Goal: Information Seeking & Learning: Learn about a topic

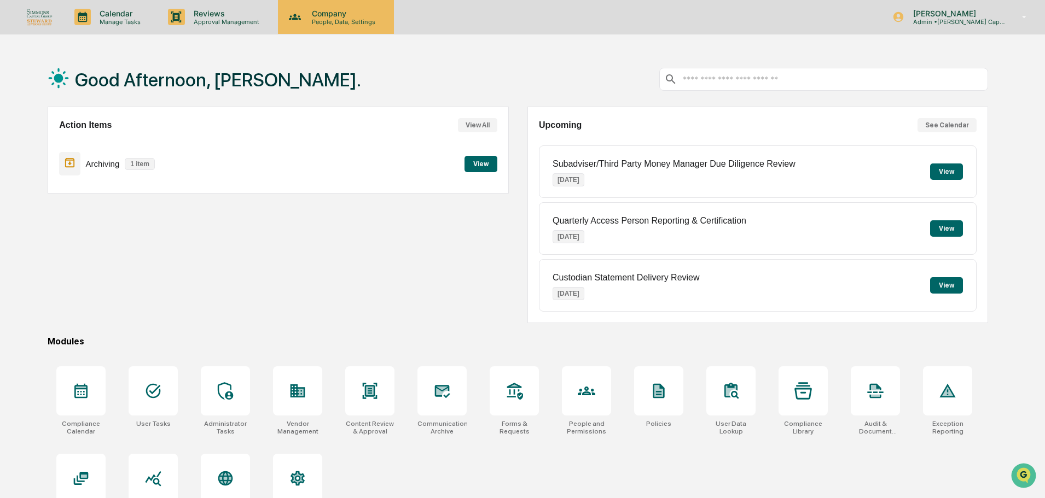
click at [333, 26] on div "Company People, Data, Settings" at bounding box center [336, 17] width 116 height 34
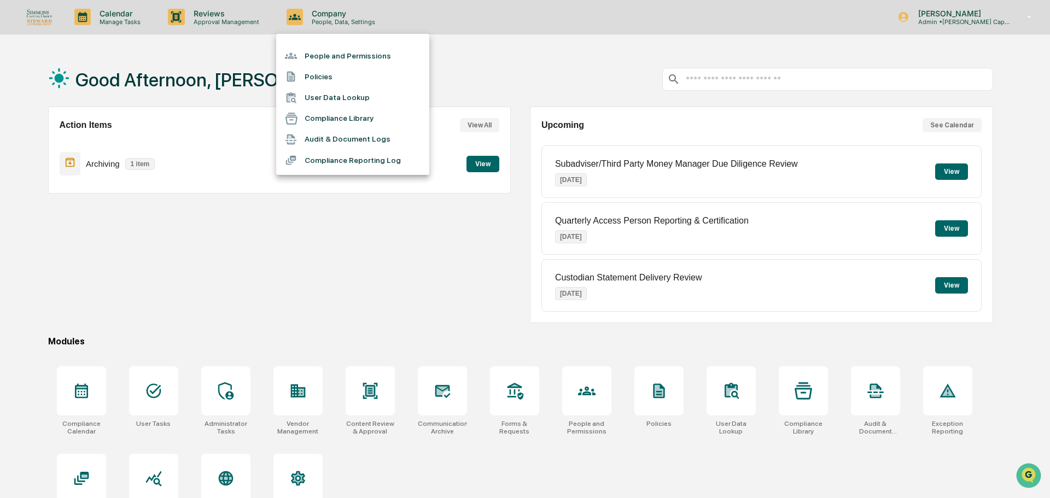
click at [336, 54] on li "People and Permissions" at bounding box center [352, 55] width 153 height 21
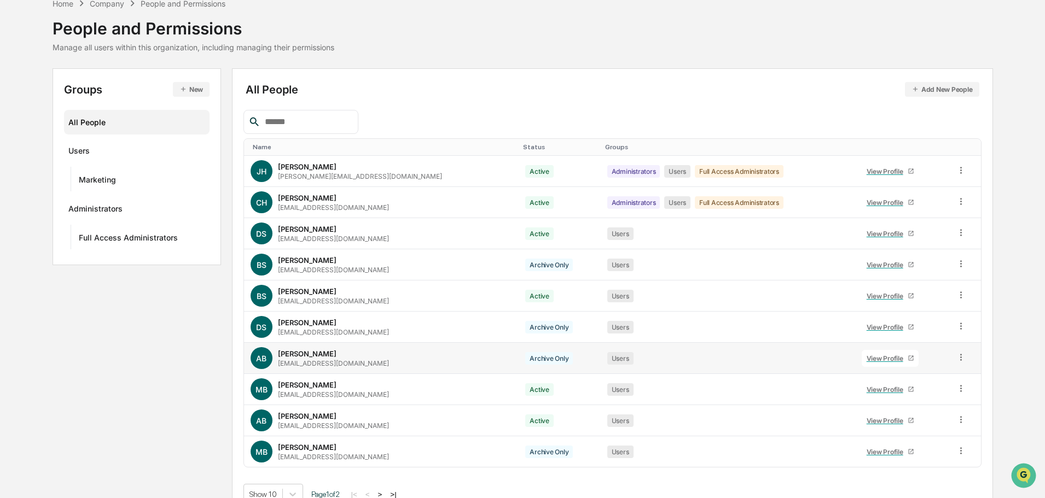
scroll to position [73, 0]
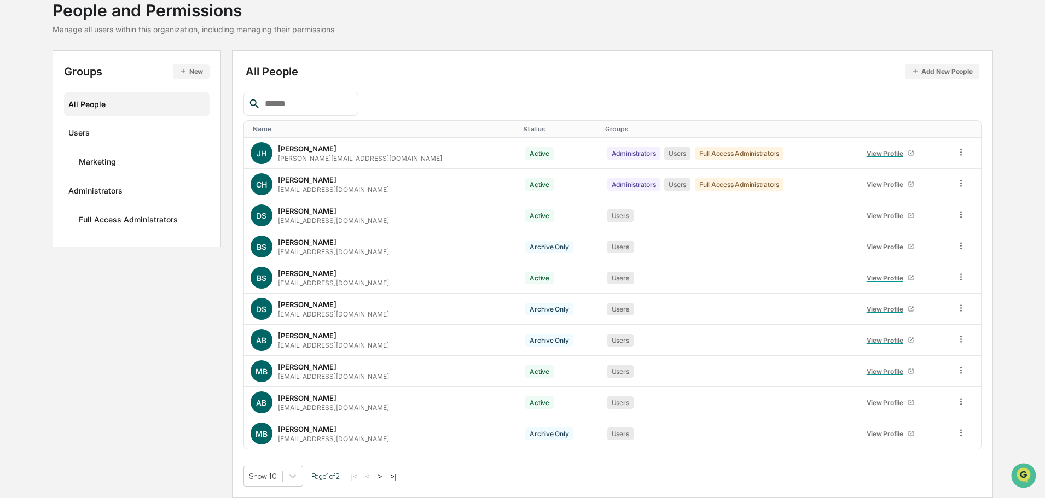
click at [386, 477] on button ">" at bounding box center [380, 476] width 11 height 9
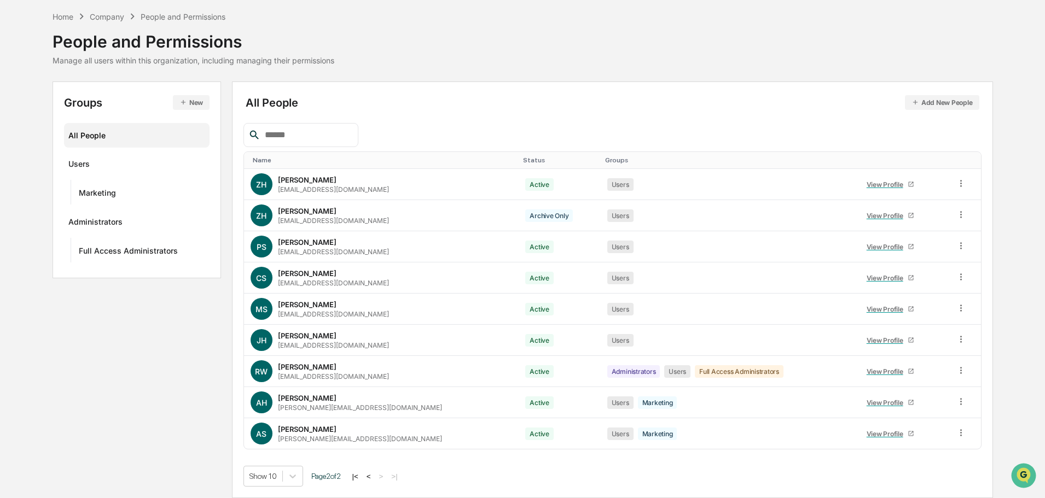
scroll to position [42, 0]
click at [371, 475] on button "<" at bounding box center [368, 476] width 11 height 9
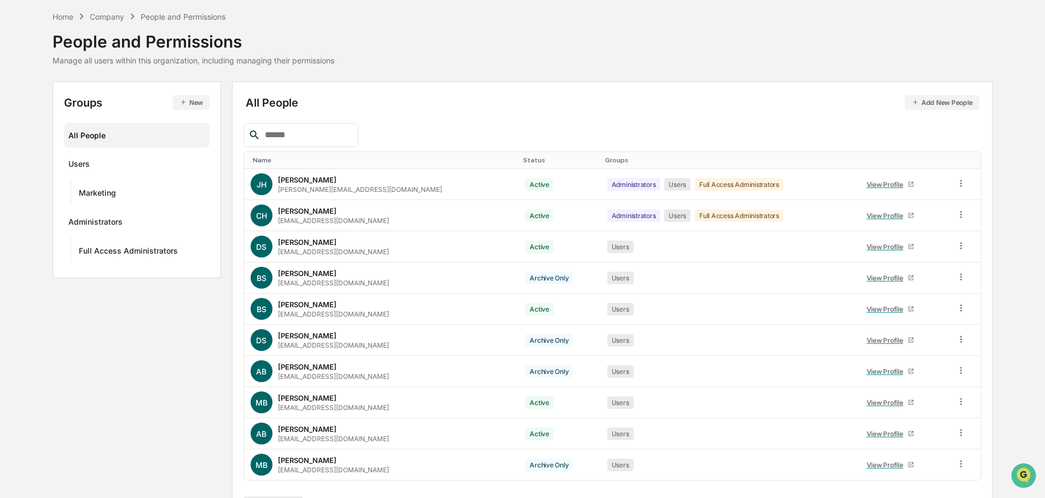
drag, startPoint x: 119, startPoint y: 19, endPoint x: 223, endPoint y: 84, distance: 123.4
click at [119, 19] on div "Company" at bounding box center [107, 16] width 34 height 9
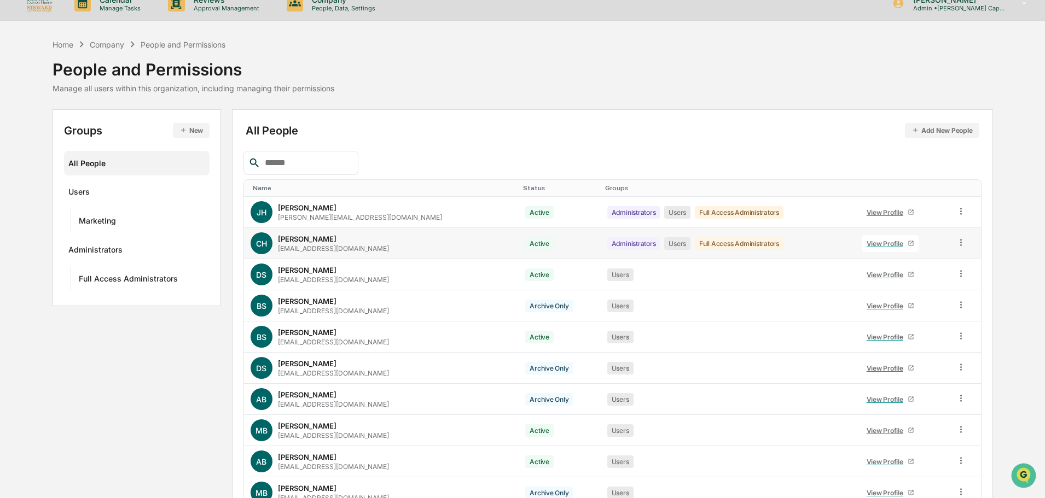
scroll to position [0, 0]
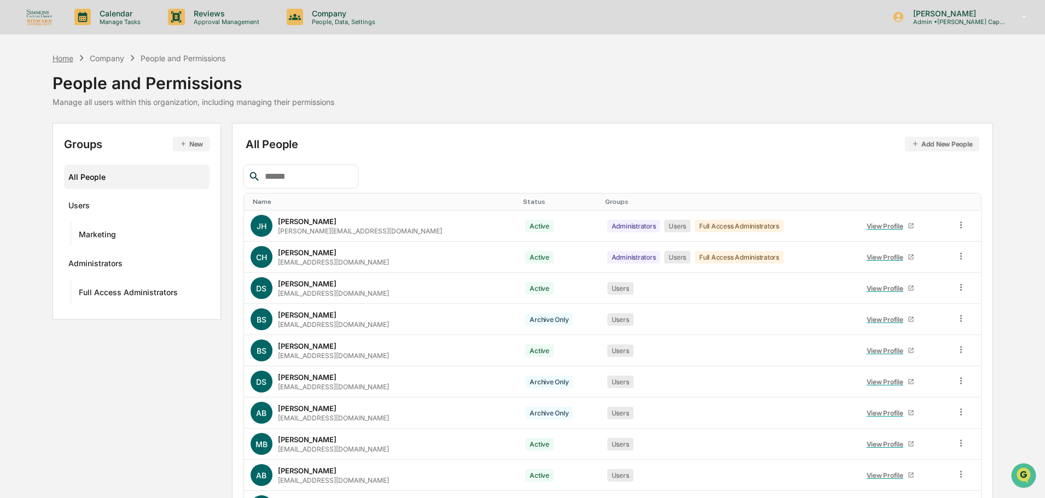
click at [62, 61] on div "Home" at bounding box center [63, 58] width 21 height 9
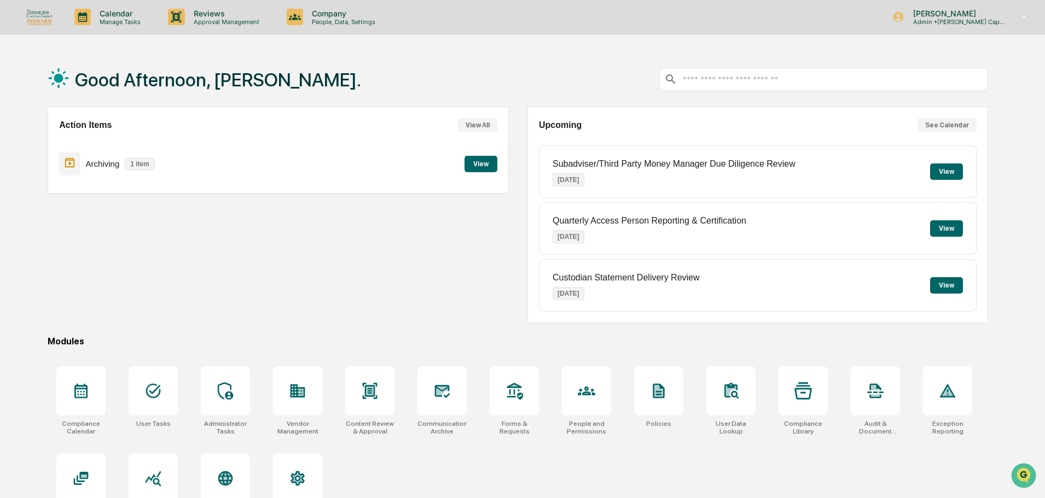
click at [478, 164] on button "View" at bounding box center [480, 164] width 33 height 16
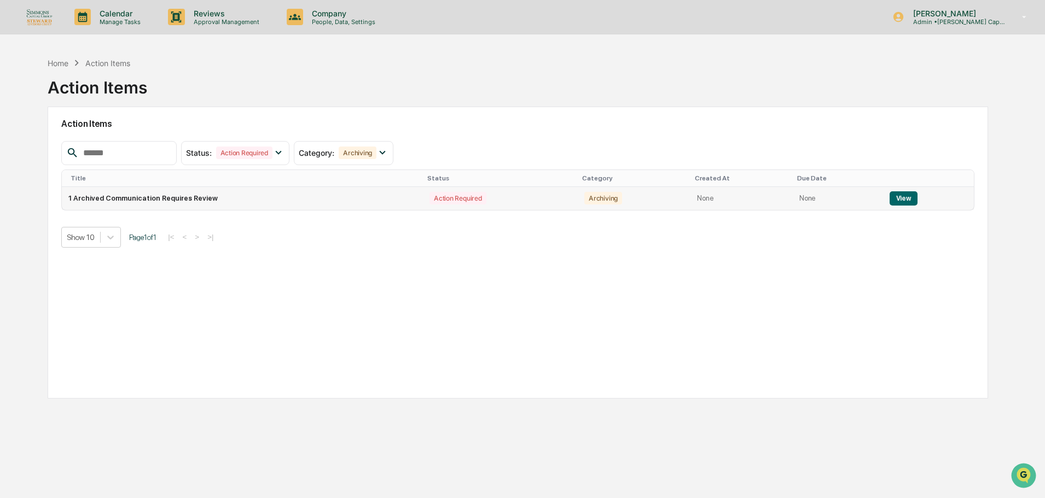
click at [900, 202] on button "View" at bounding box center [903, 198] width 28 height 14
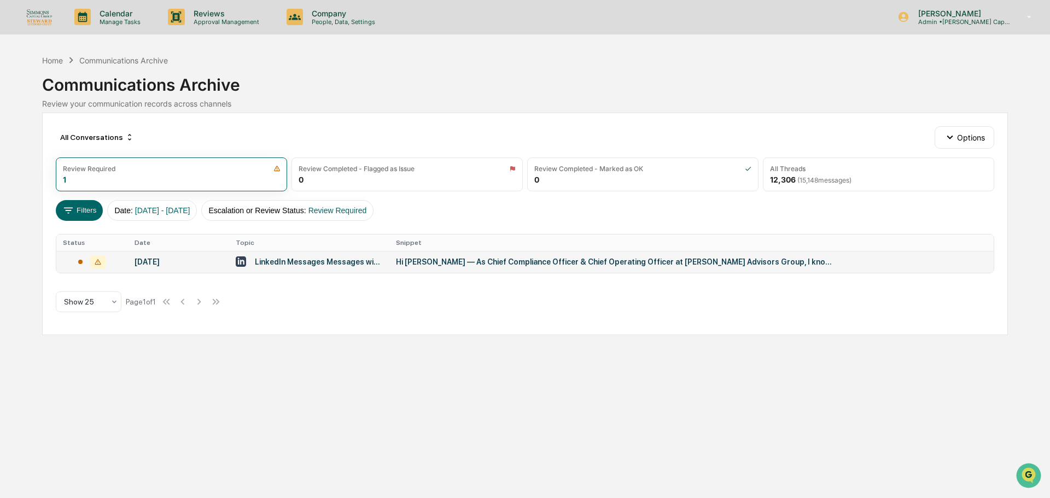
click at [501, 265] on div "Hi [PERSON_NAME] — As Chief Compliance Officer & Chief Operating Officer at [PE…" at bounding box center [615, 262] width 438 height 9
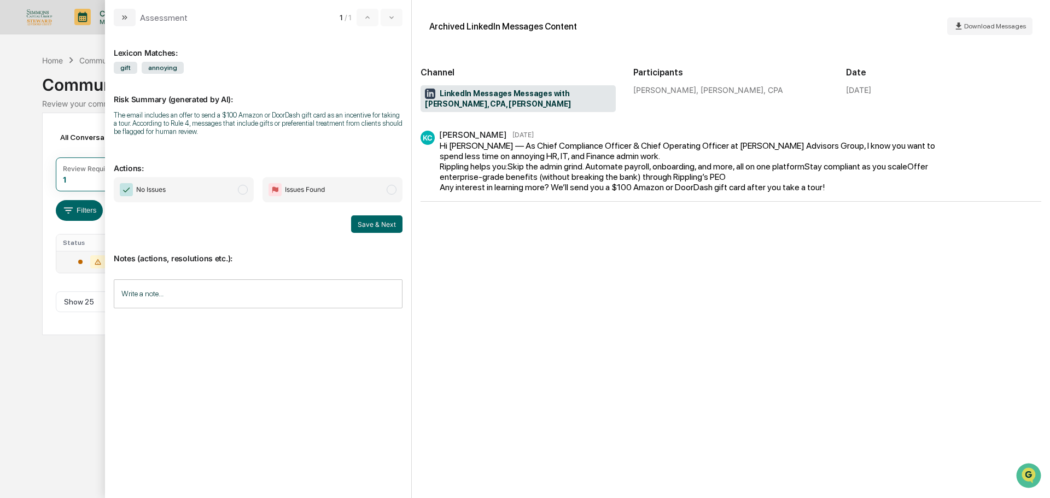
click at [241, 190] on span "modal" at bounding box center [243, 190] width 10 height 10
click at [380, 226] on button "Save & Next" at bounding box center [376, 225] width 51 height 18
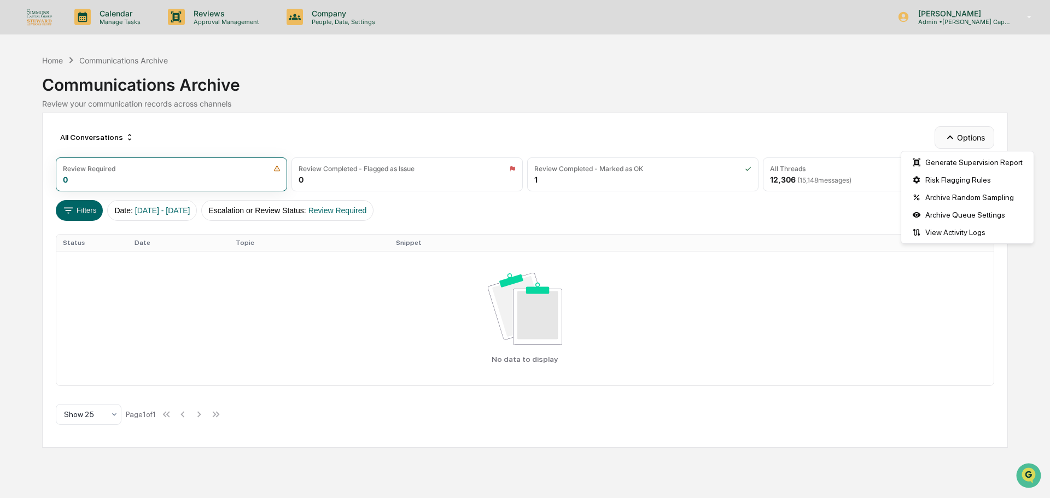
click at [950, 138] on icon "button" at bounding box center [950, 137] width 12 height 12
click at [948, 232] on div "View Activity Logs" at bounding box center [968, 233] width 128 height 18
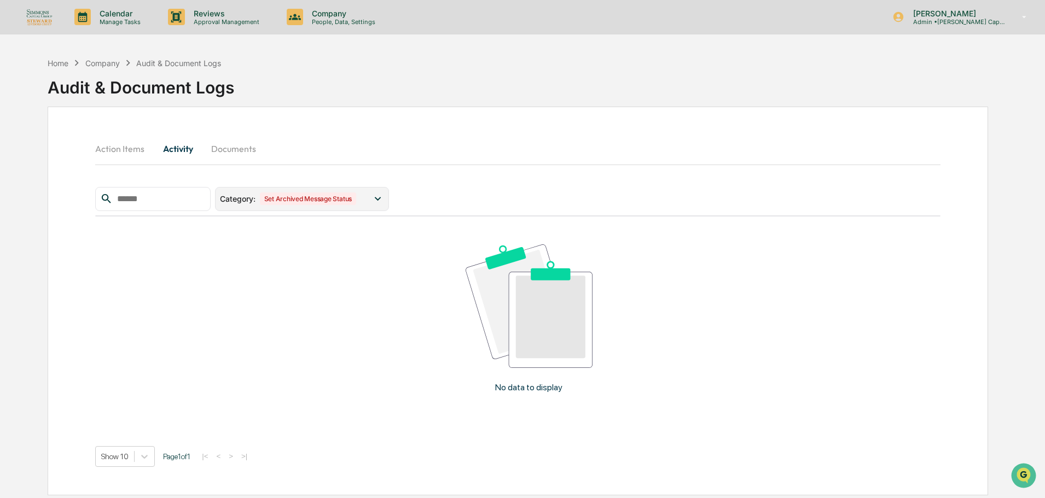
click at [383, 197] on icon at bounding box center [377, 199] width 12 height 12
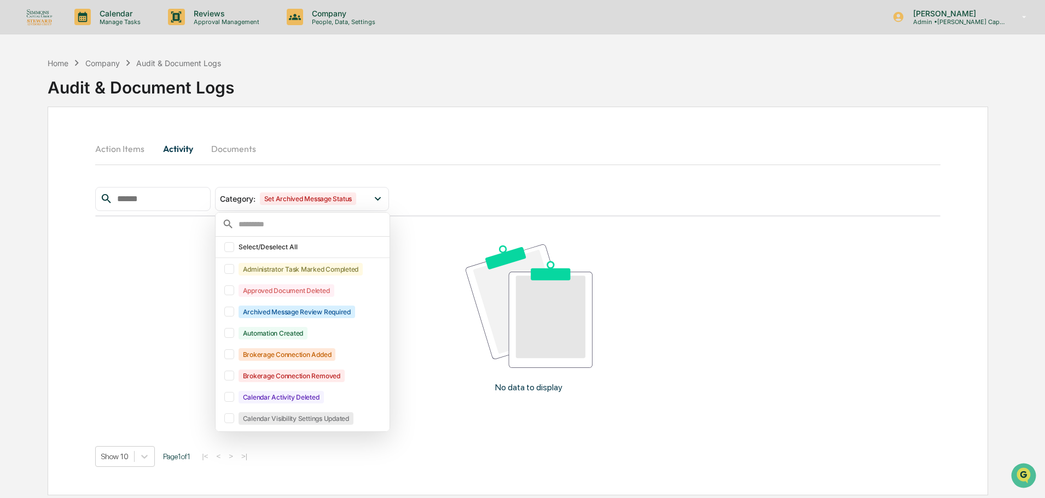
click at [451, 129] on div "Action Items Activity Documents Category : Set Archived Message Status Select/D…" at bounding box center [518, 301] width 940 height 389
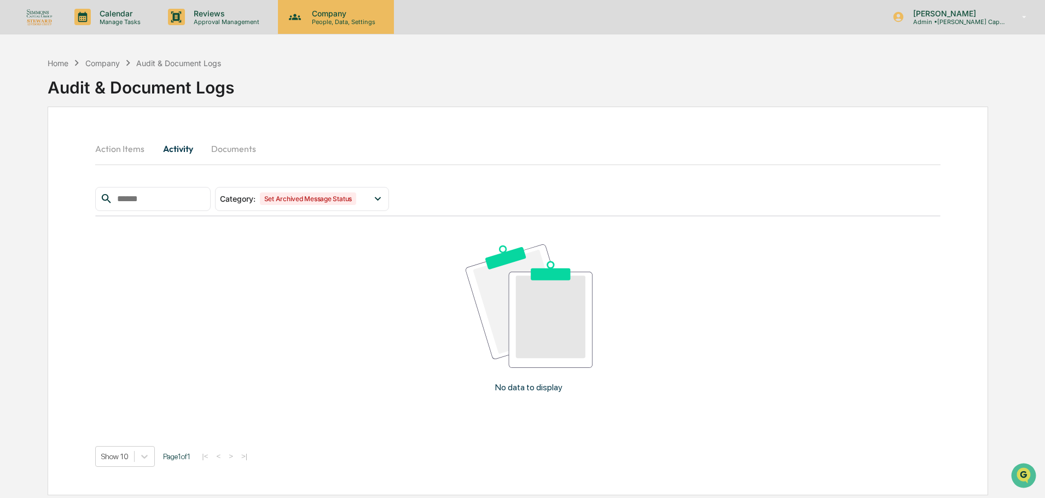
click at [304, 9] on p "Company" at bounding box center [342, 13] width 78 height 9
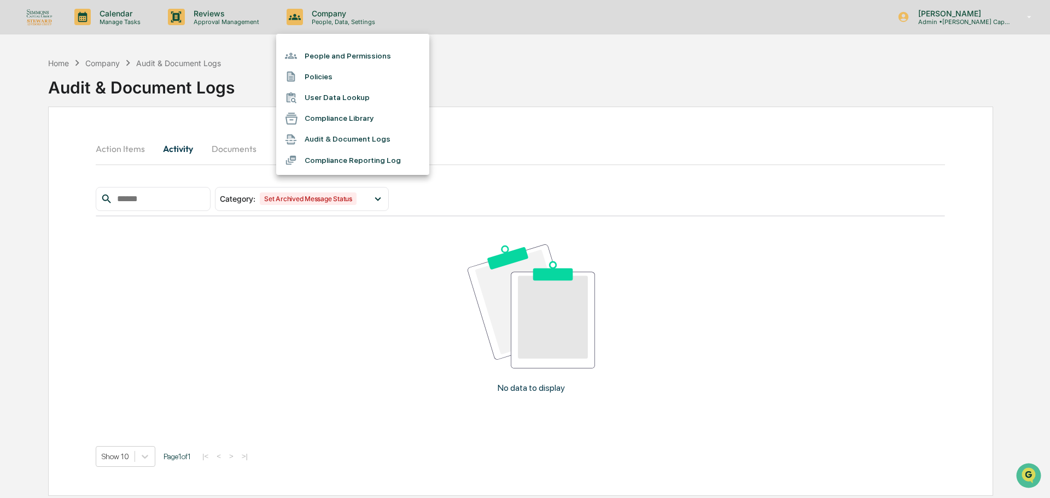
click at [243, 19] on div at bounding box center [525, 249] width 1050 height 498
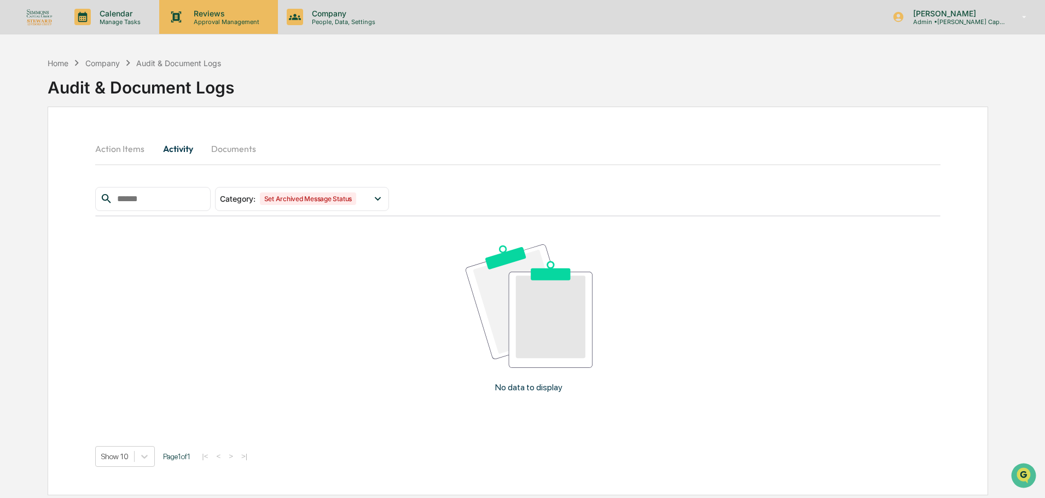
click at [218, 17] on p "Reviews" at bounding box center [225, 13] width 80 height 9
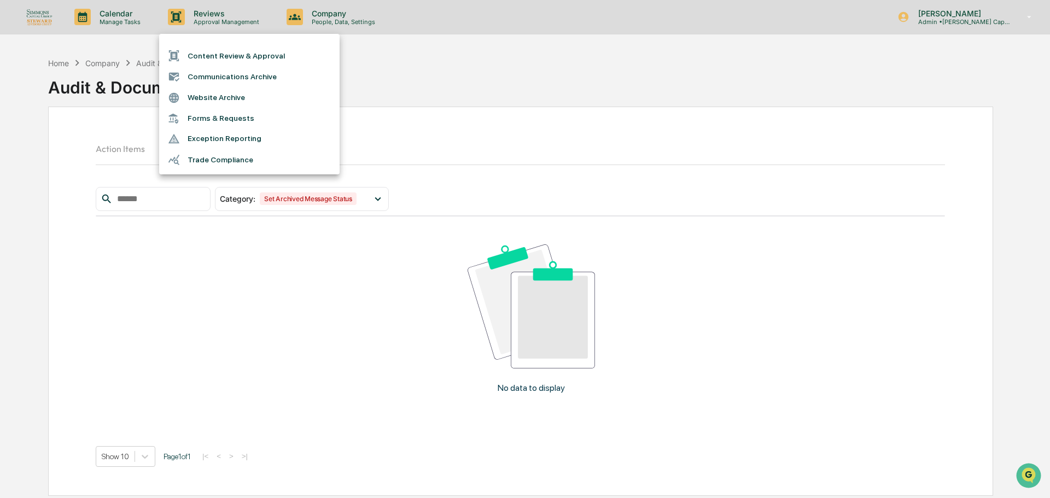
click at [213, 83] on li "Communications Archive" at bounding box center [249, 76] width 181 height 21
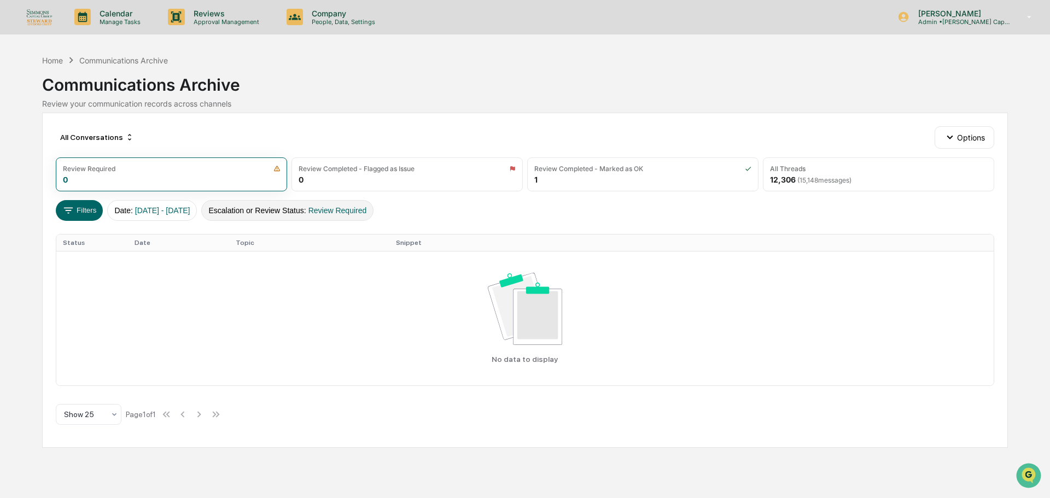
click at [367, 210] on span "Review Required" at bounding box center [338, 210] width 59 height 9
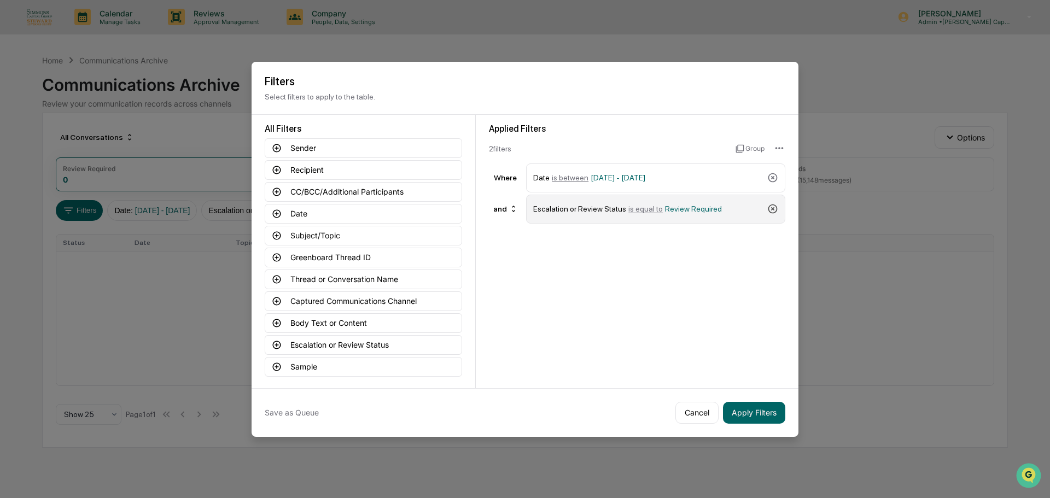
click at [771, 206] on icon at bounding box center [773, 209] width 9 height 9
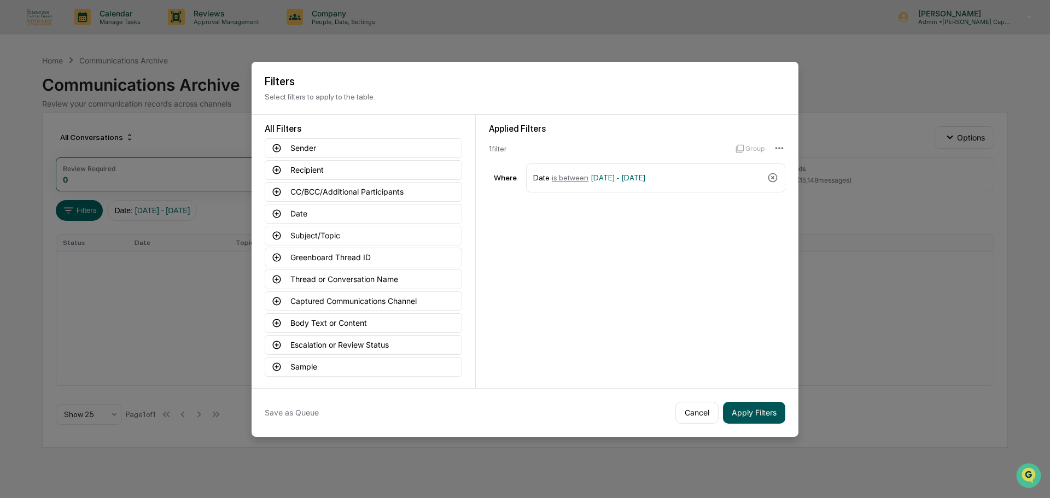
click at [758, 412] on button "Apply Filters" at bounding box center [754, 413] width 62 height 22
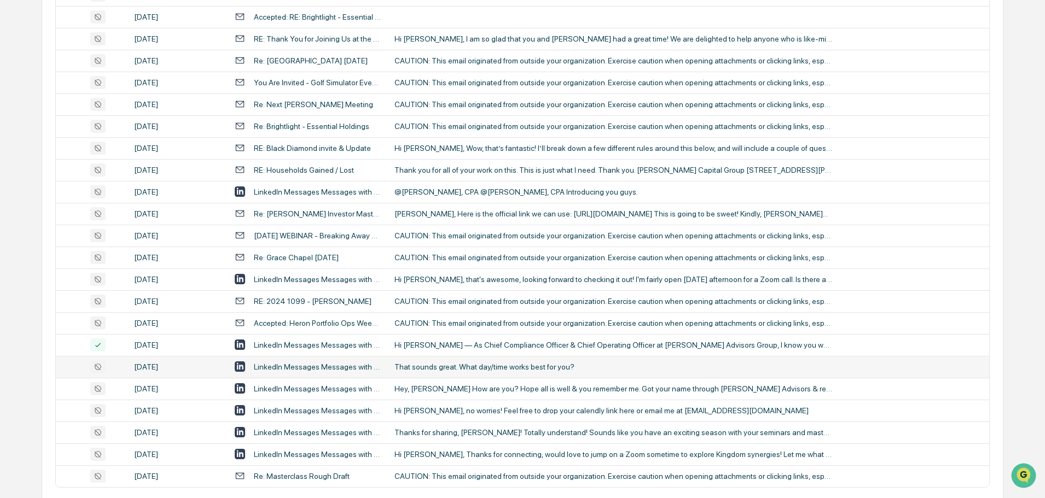
scroll to position [362, 0]
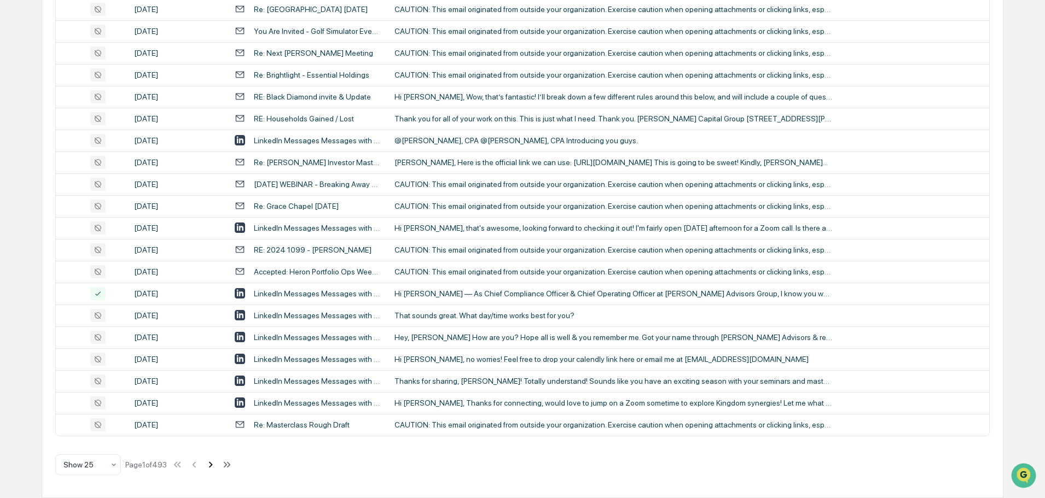
click at [213, 461] on icon at bounding box center [211, 465] width 12 height 12
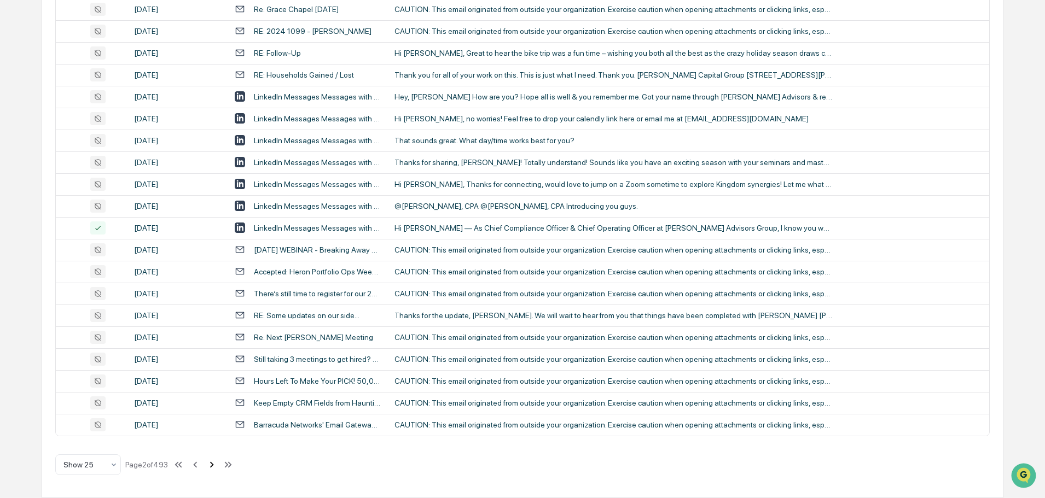
click at [212, 464] on icon at bounding box center [212, 465] width 12 height 12
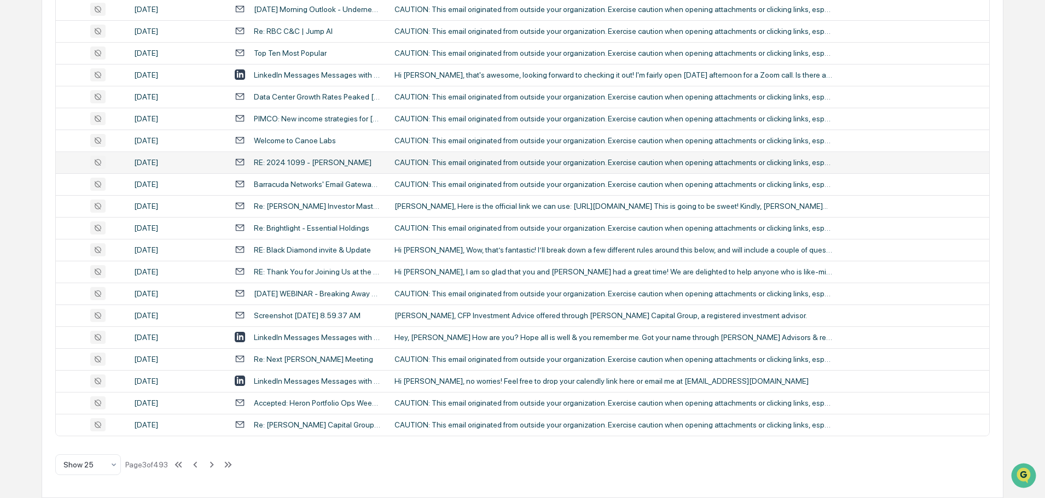
click at [326, 159] on div "RE: 2024 1099 - [PERSON_NAME]" at bounding box center [313, 162] width 118 height 9
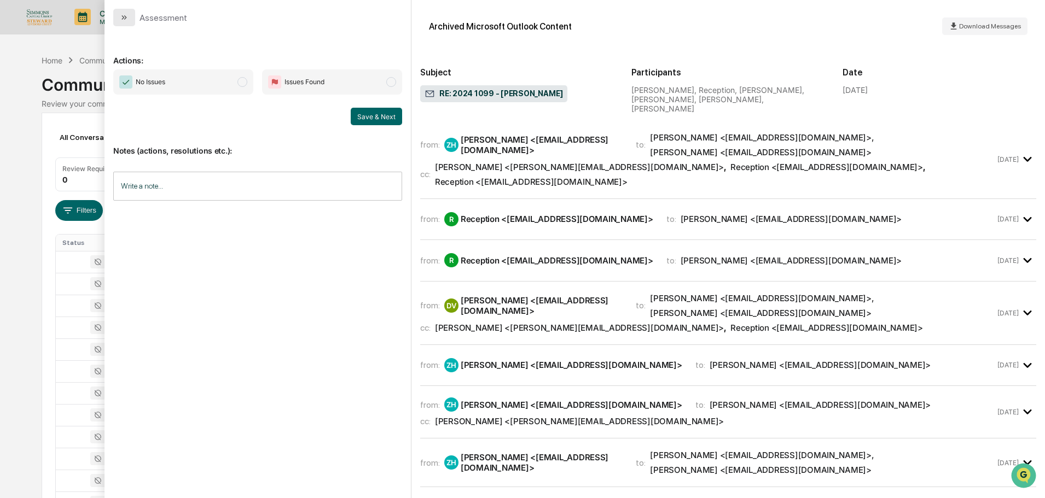
click at [125, 20] on icon "modal" at bounding box center [124, 17] width 9 height 9
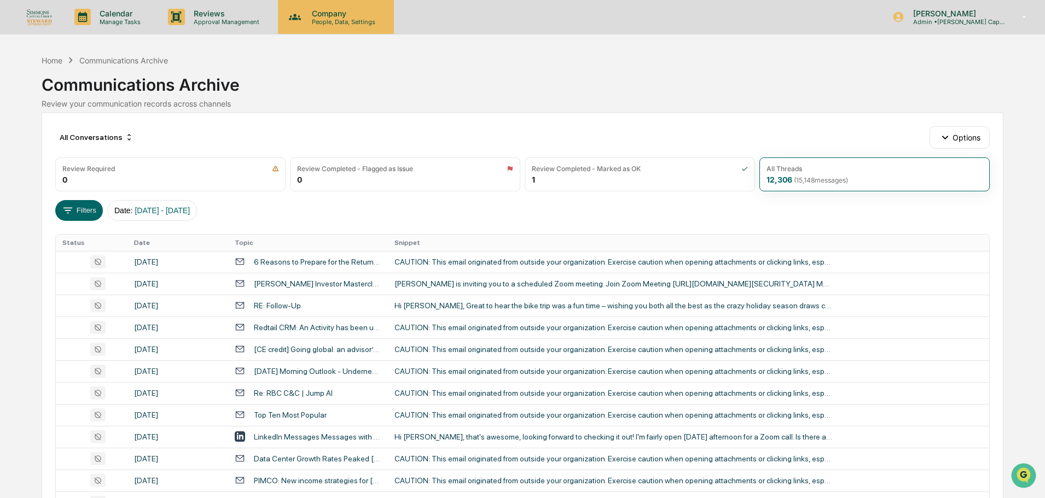
click at [312, 18] on p "People, Data, Settings" at bounding box center [342, 22] width 78 height 8
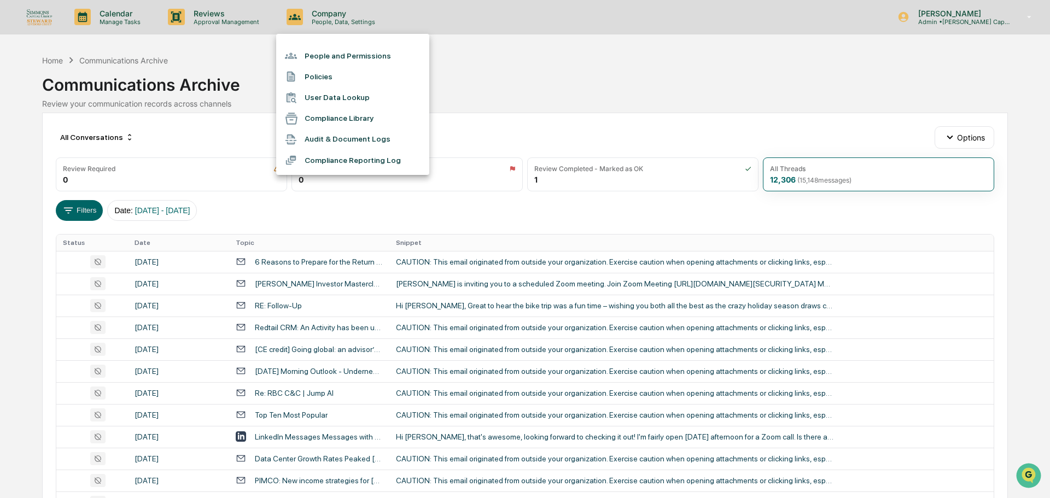
click at [241, 21] on div at bounding box center [525, 249] width 1050 height 498
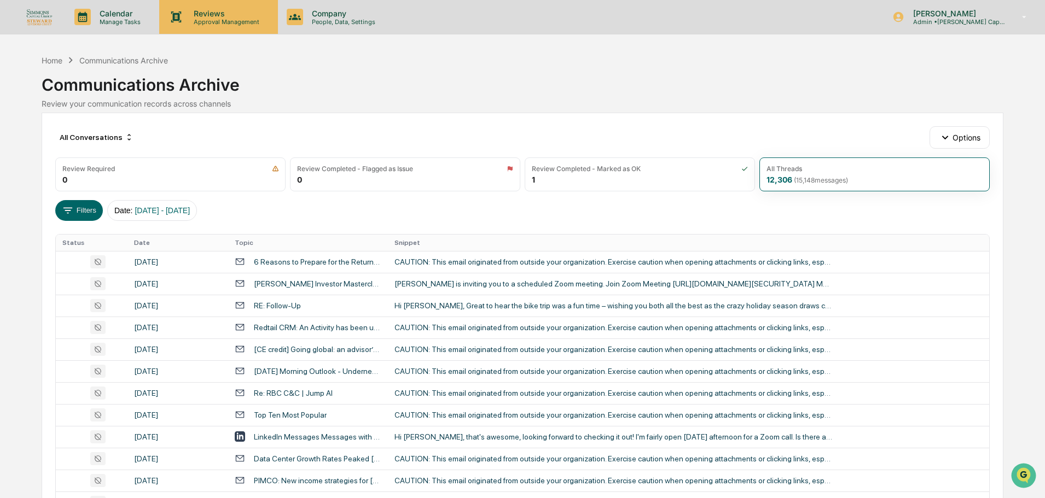
click at [201, 14] on p "Reviews" at bounding box center [225, 13] width 80 height 9
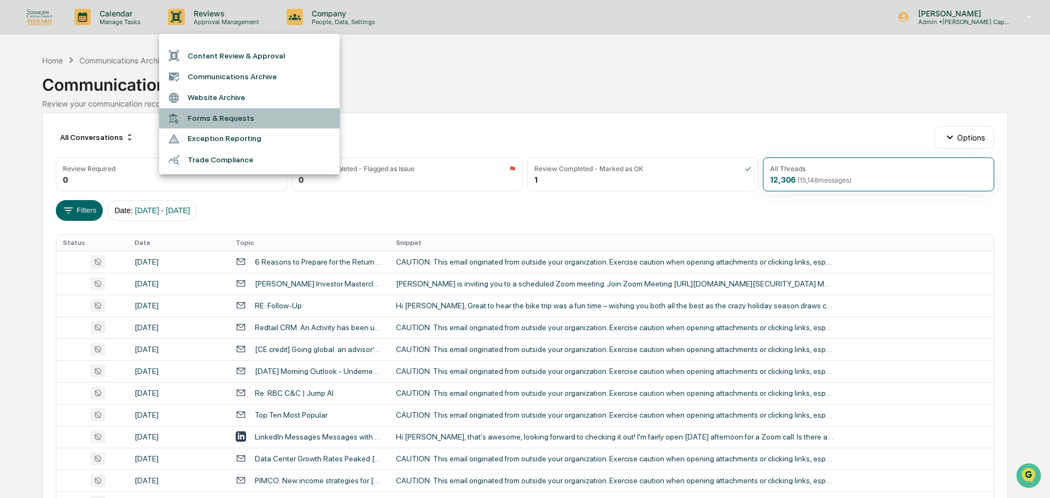
click at [213, 123] on li "Forms & Requests" at bounding box center [249, 118] width 181 height 20
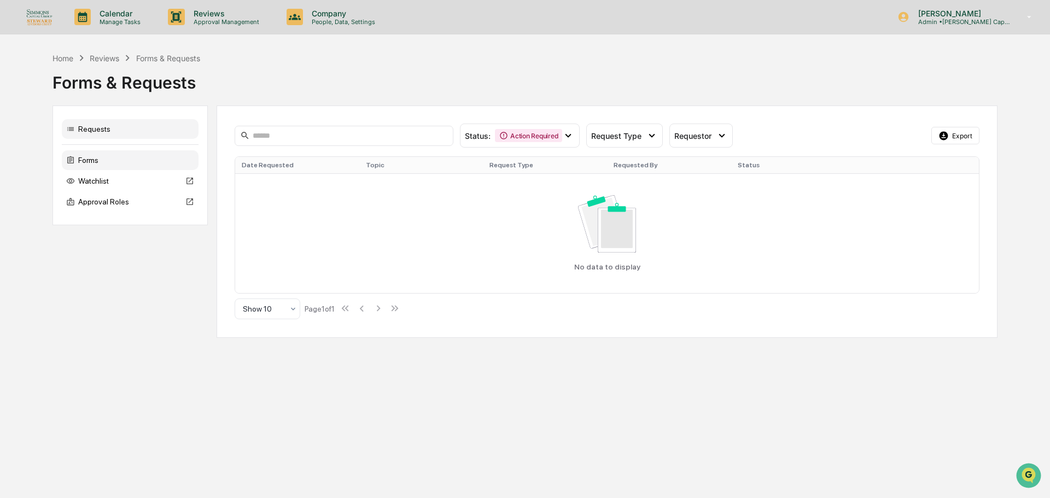
click at [92, 156] on div "Forms" at bounding box center [130, 160] width 137 height 20
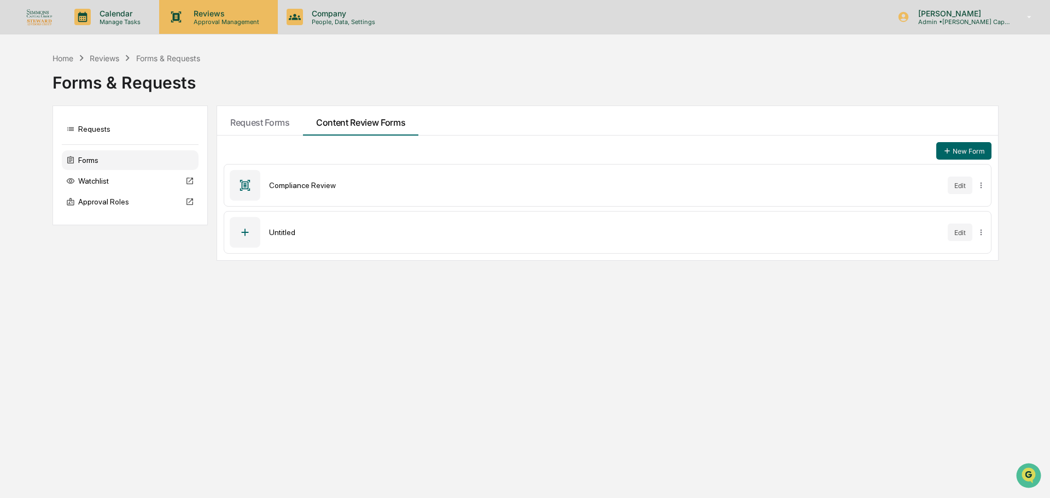
click at [253, 22] on p "Approval Management" at bounding box center [225, 22] width 80 height 8
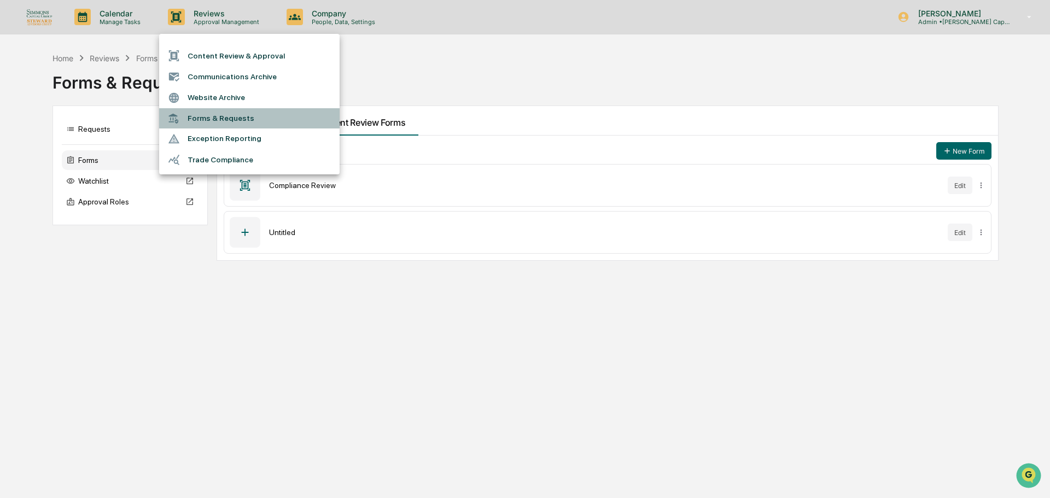
click at [226, 118] on li "Forms & Requests" at bounding box center [249, 118] width 181 height 20
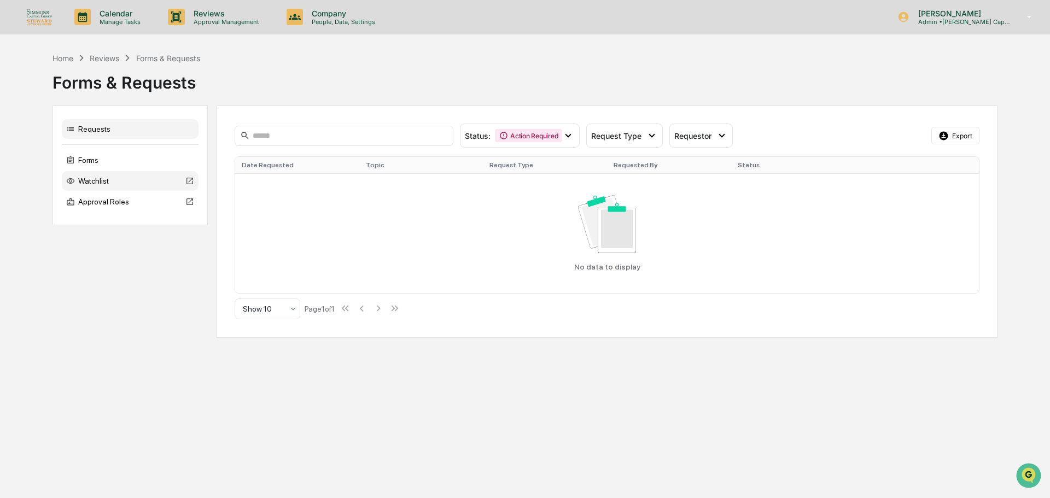
click at [132, 184] on div "Watchlist" at bounding box center [130, 181] width 137 height 20
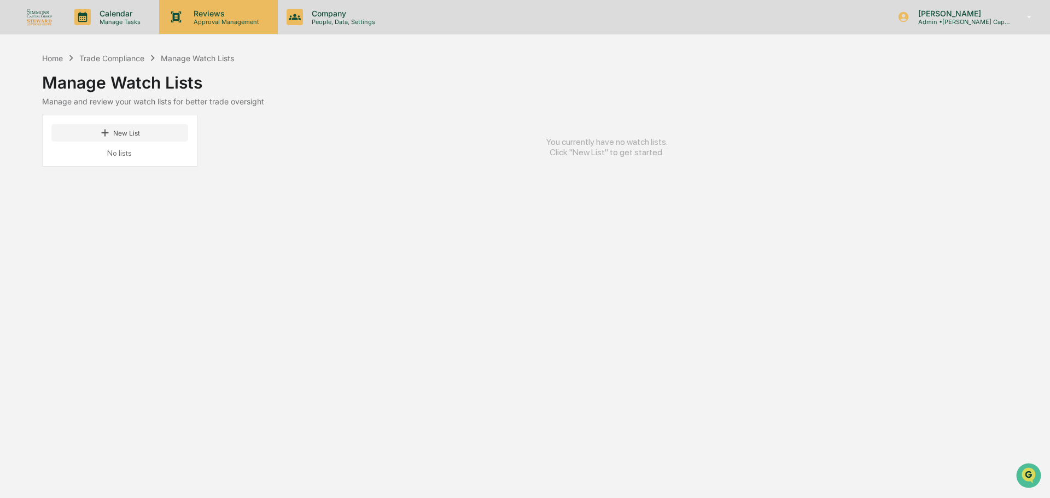
click at [197, 21] on p "Approval Management" at bounding box center [225, 22] width 80 height 8
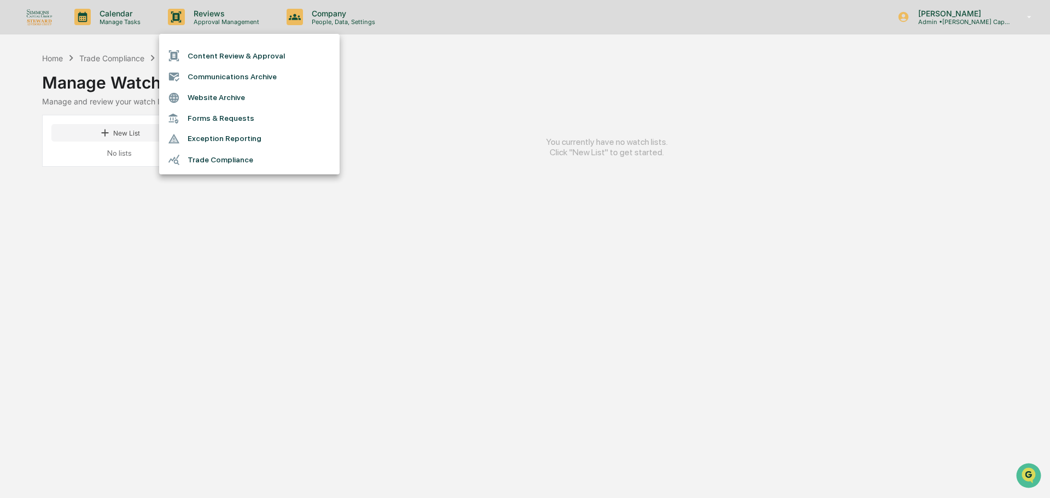
click at [240, 146] on li "Exception Reporting" at bounding box center [249, 139] width 181 height 21
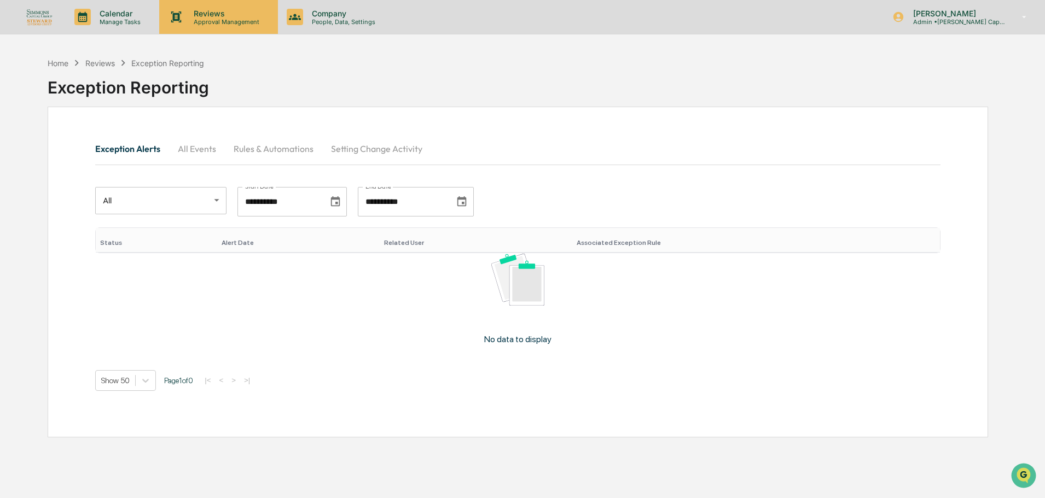
click at [232, 21] on p "Approval Management" at bounding box center [225, 22] width 80 height 8
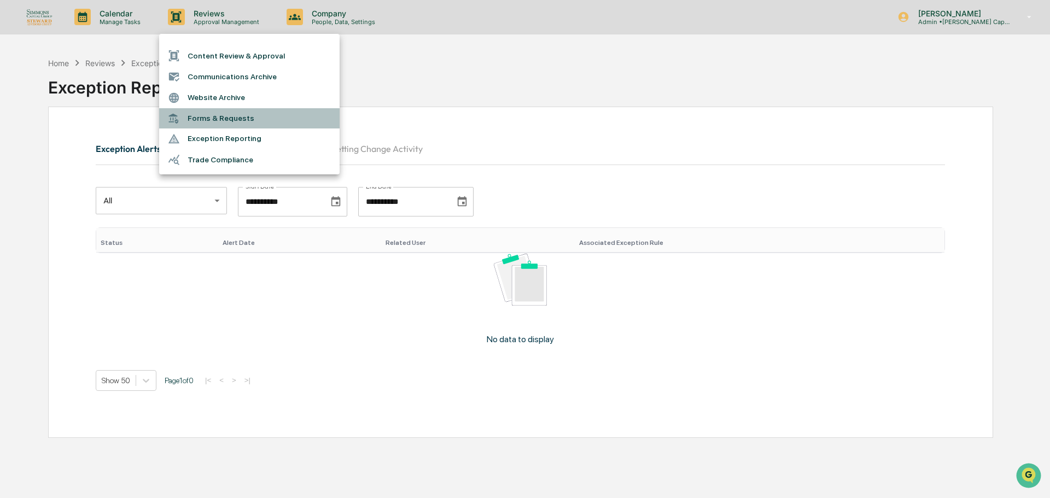
click at [226, 114] on li "Forms & Requests" at bounding box center [249, 118] width 181 height 20
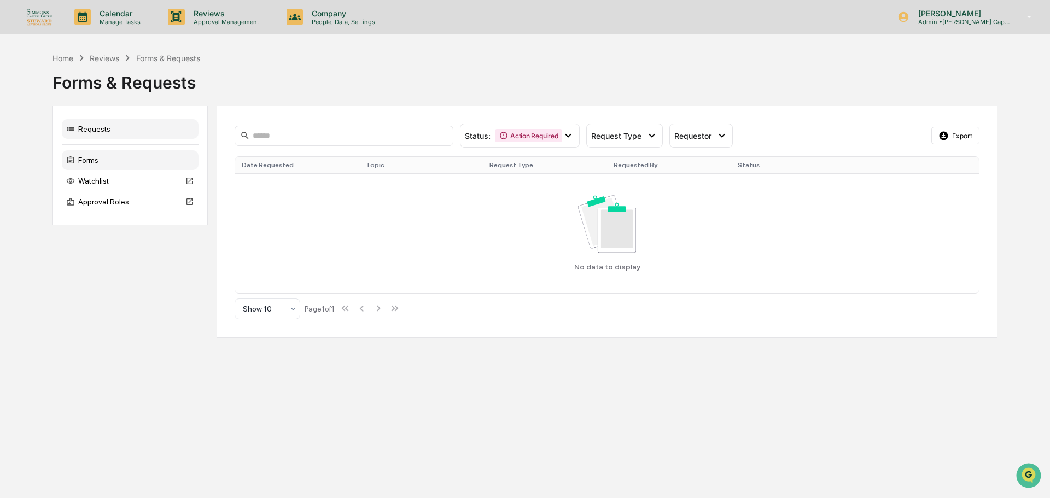
click at [97, 157] on div "Forms" at bounding box center [130, 160] width 137 height 20
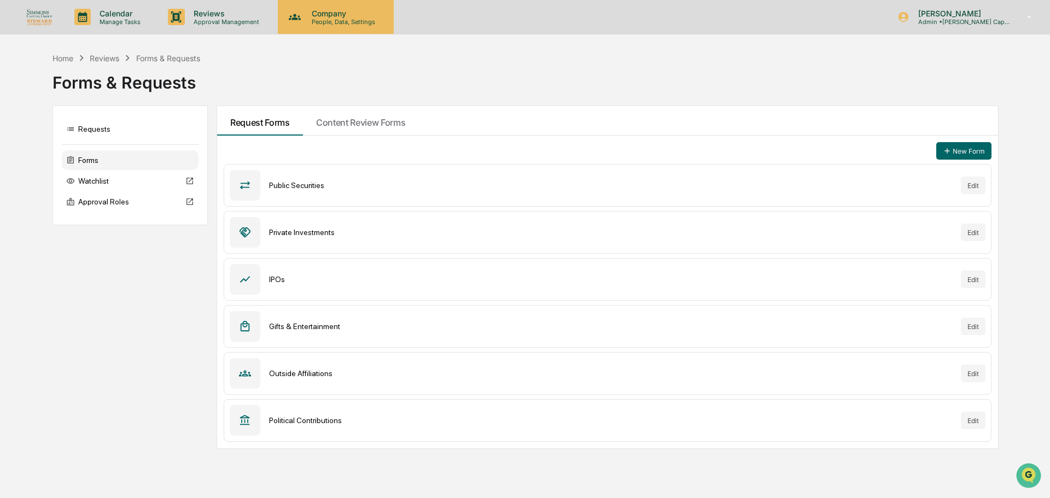
click at [323, 12] on p "Company" at bounding box center [342, 13] width 78 height 9
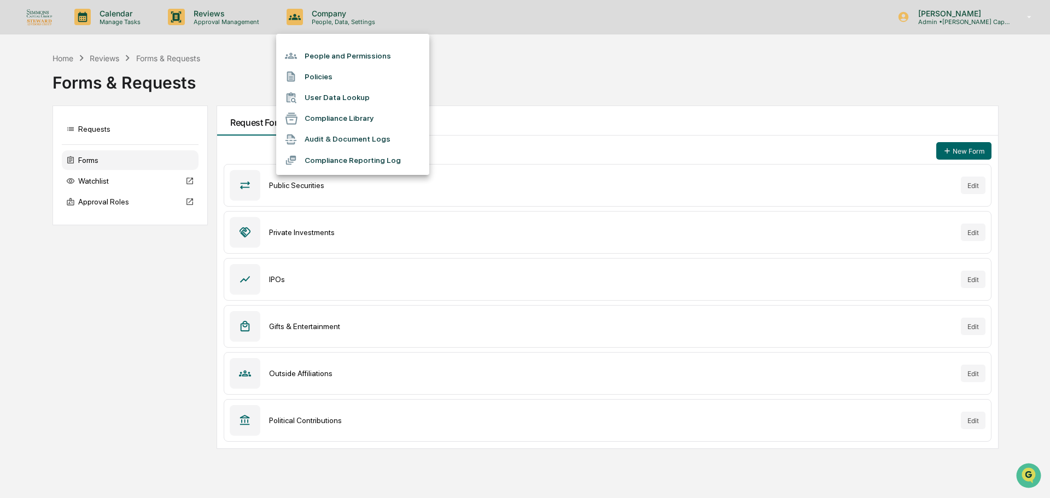
click at [341, 159] on li "Compliance Reporting Log" at bounding box center [352, 160] width 153 height 21
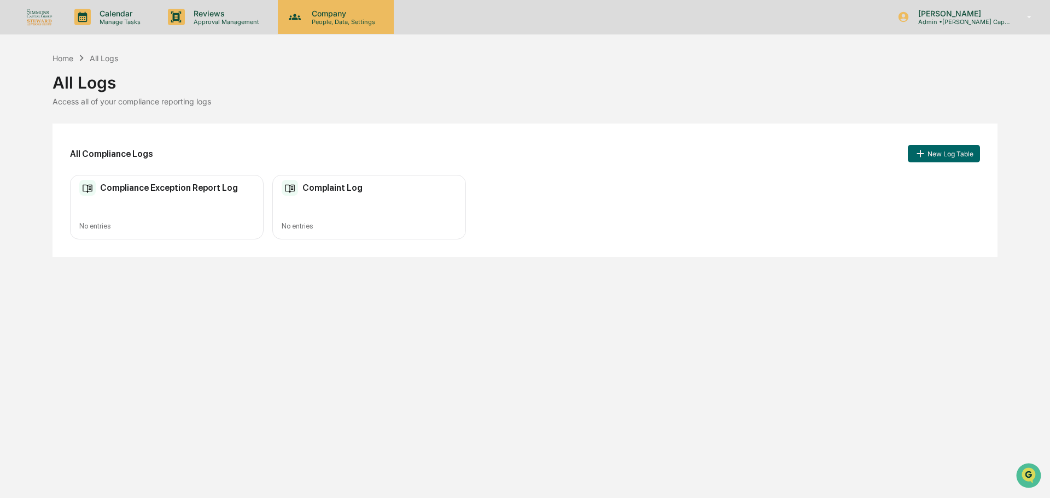
click at [316, 15] on p "Company" at bounding box center [342, 13] width 78 height 9
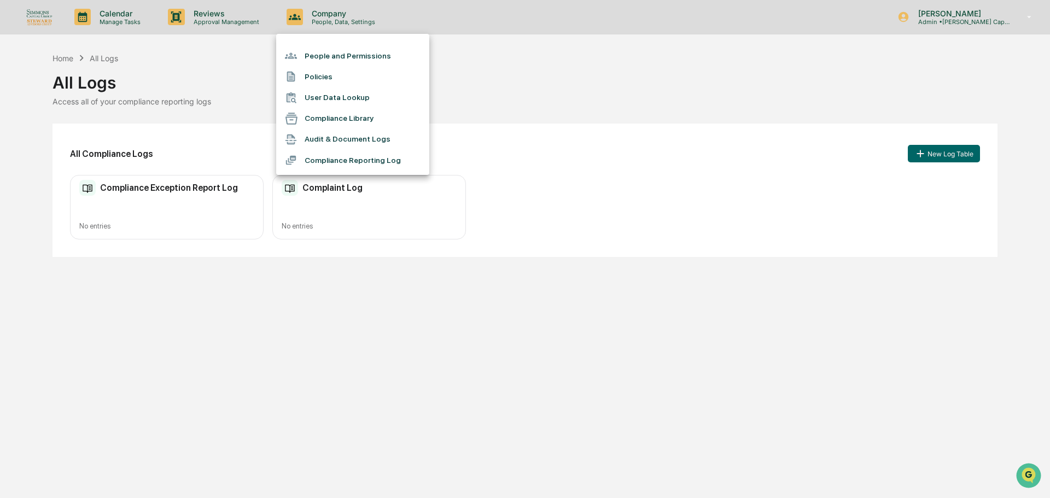
click at [251, 19] on div at bounding box center [525, 249] width 1050 height 498
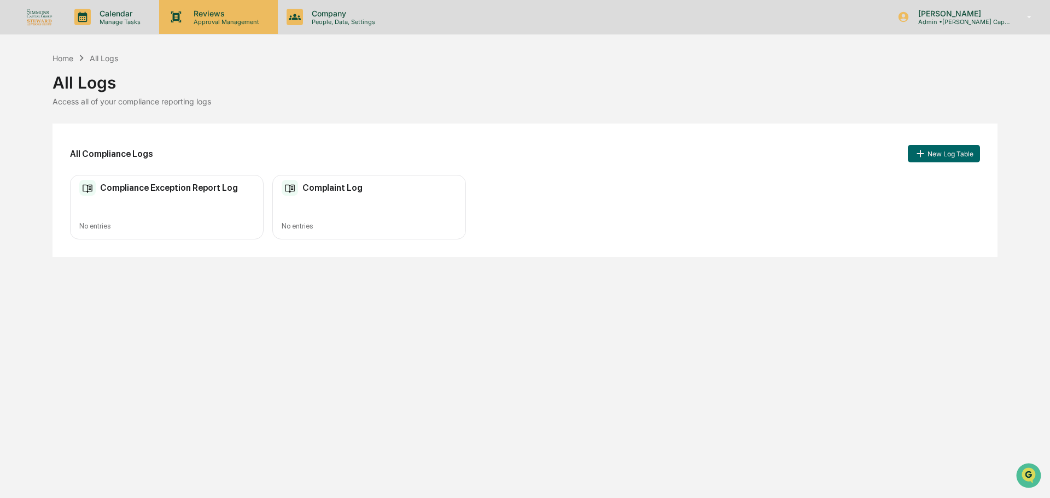
click at [231, 18] on p "Approval Management" at bounding box center [225, 22] width 80 height 8
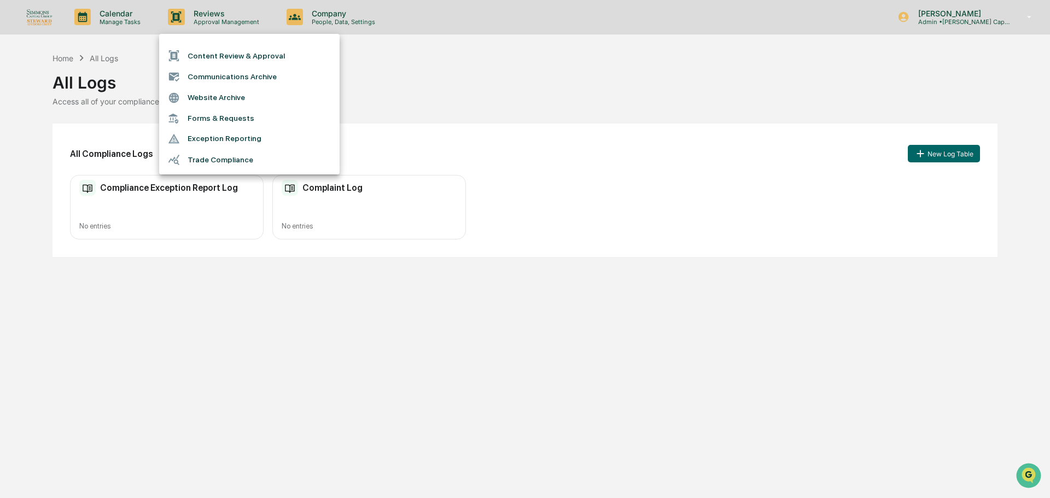
click at [219, 158] on li "Trade Compliance" at bounding box center [249, 159] width 181 height 21
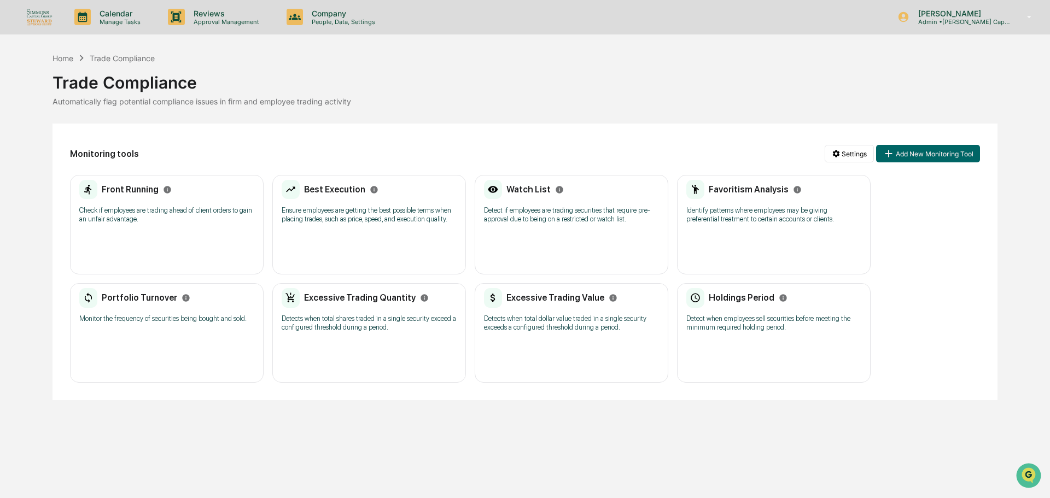
click at [560, 300] on h2 "Excessive Trading Value" at bounding box center [556, 298] width 98 height 10
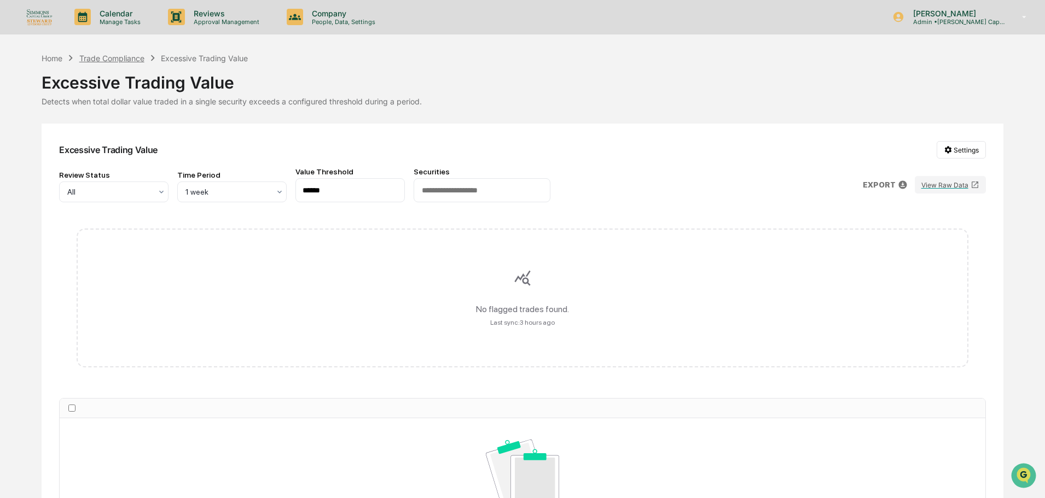
click at [130, 59] on div "Trade Compliance" at bounding box center [111, 58] width 65 height 9
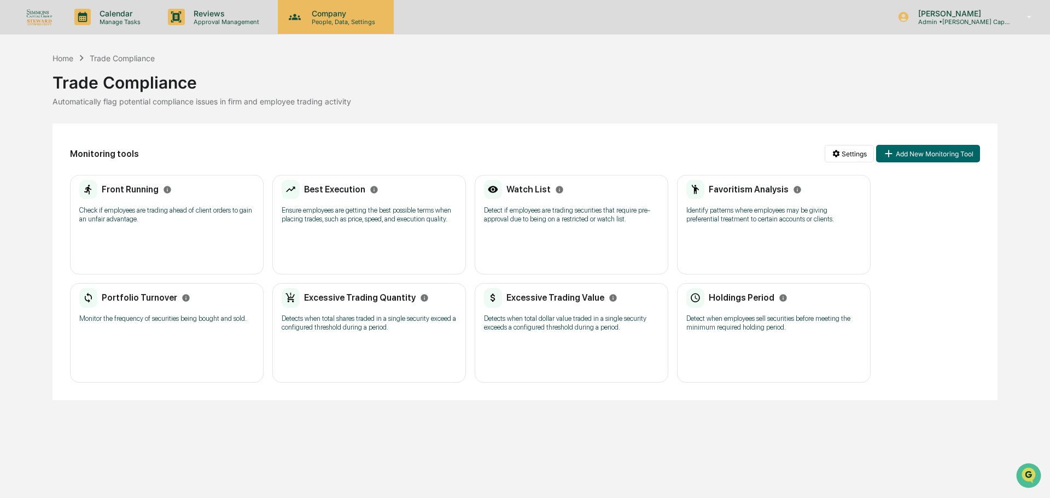
click at [339, 18] on p "People, Data, Settings" at bounding box center [342, 22] width 78 height 8
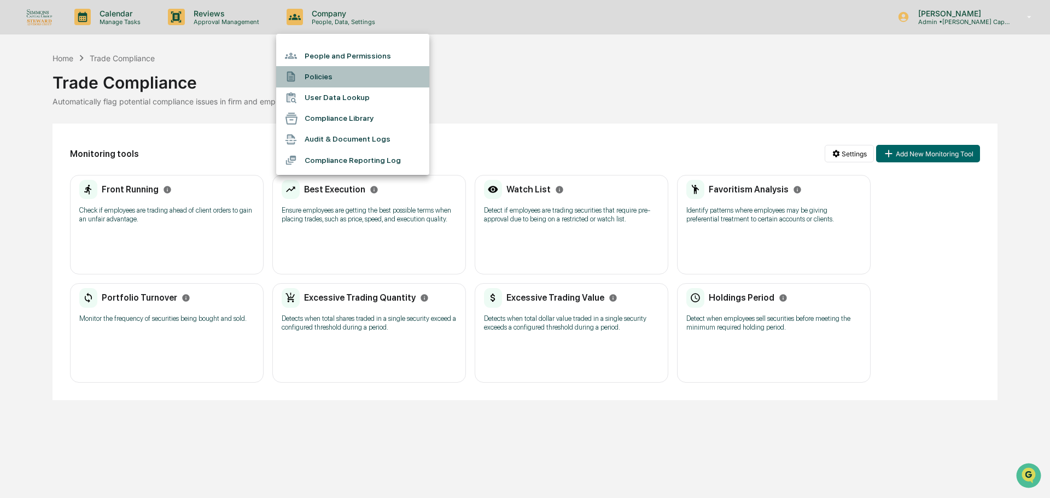
click at [314, 74] on li "Policies" at bounding box center [352, 76] width 153 height 21
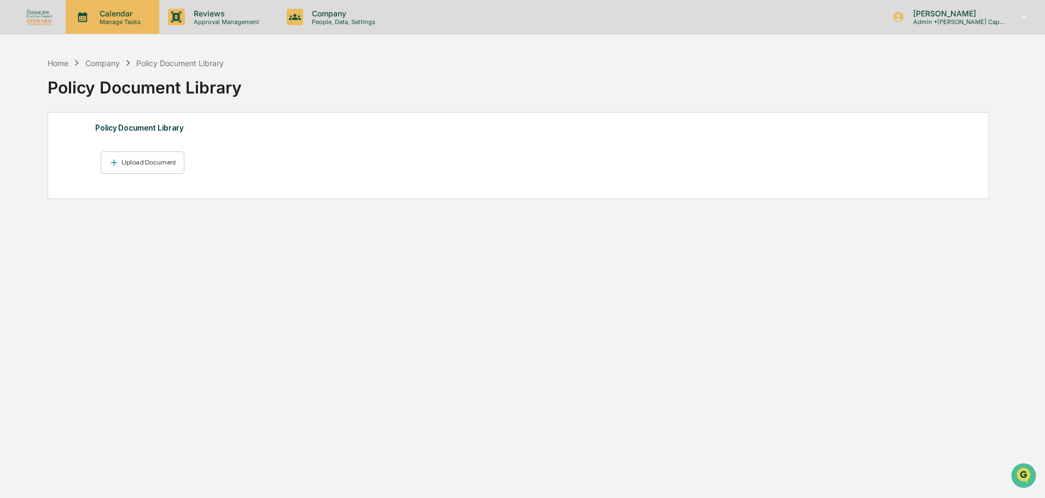
click at [100, 29] on div "Calendar Manage Tasks" at bounding box center [113, 17] width 94 height 34
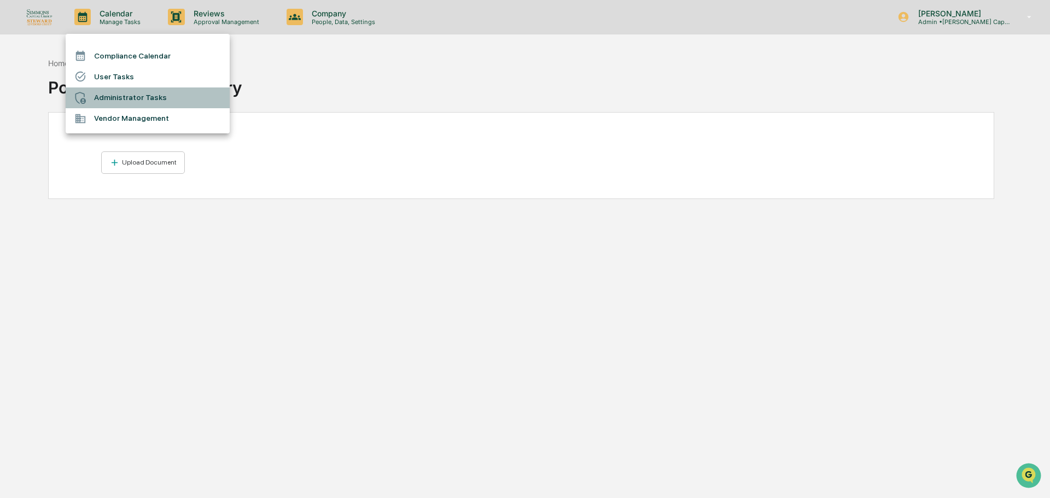
click at [107, 97] on li "Administrator Tasks" at bounding box center [148, 98] width 164 height 21
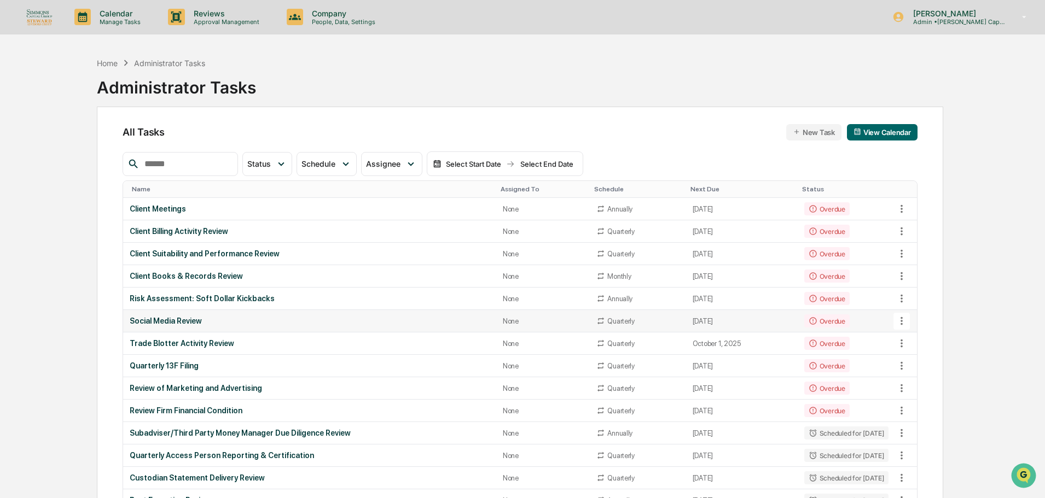
click at [185, 319] on div "Social Media Review" at bounding box center [310, 321] width 360 height 9
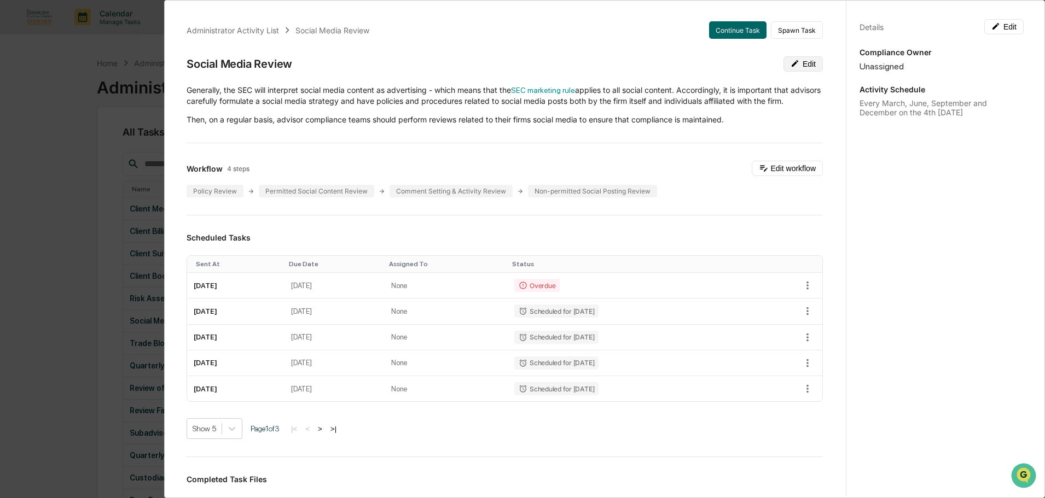
click at [796, 62] on button "Edit" at bounding box center [802, 63] width 39 height 15
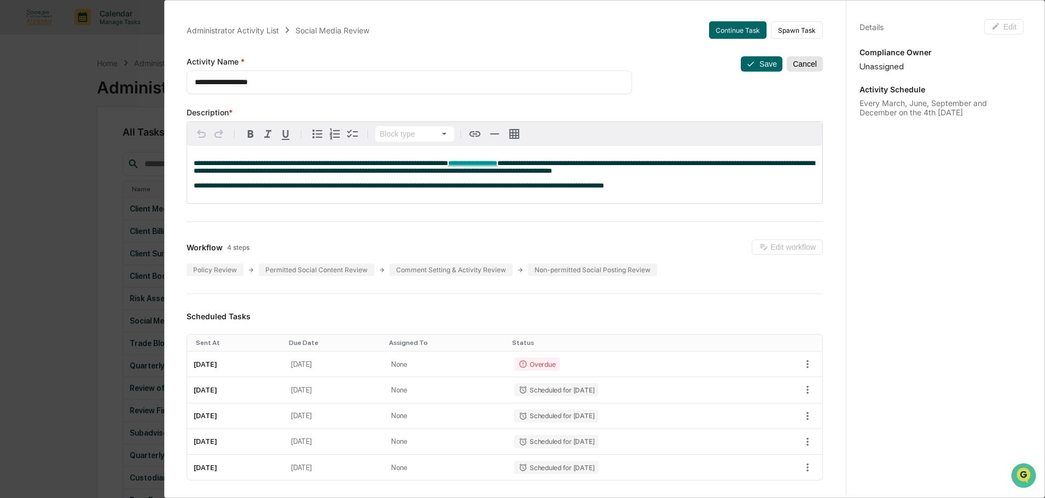
click at [794, 63] on button "Cancel" at bounding box center [805, 63] width 36 height 15
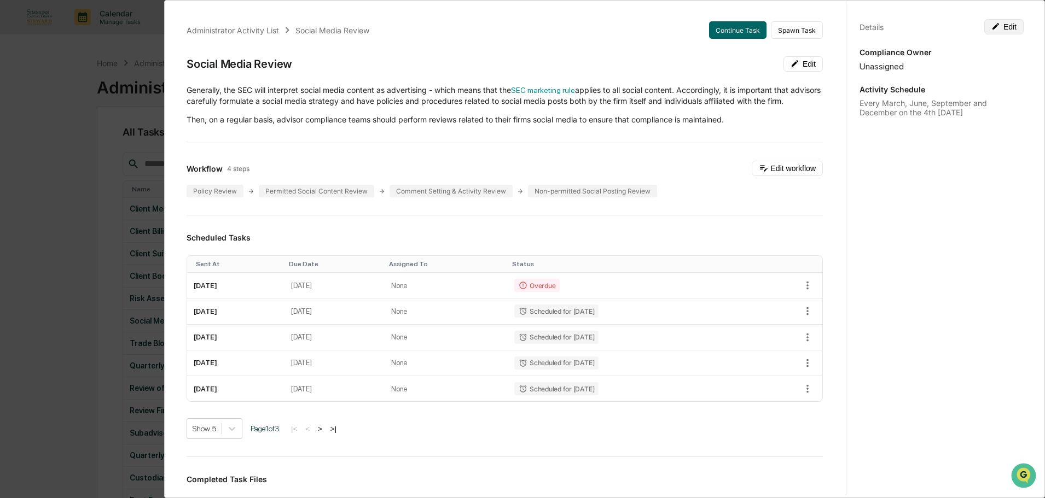
click at [1001, 30] on button "Edit" at bounding box center [1003, 26] width 39 height 15
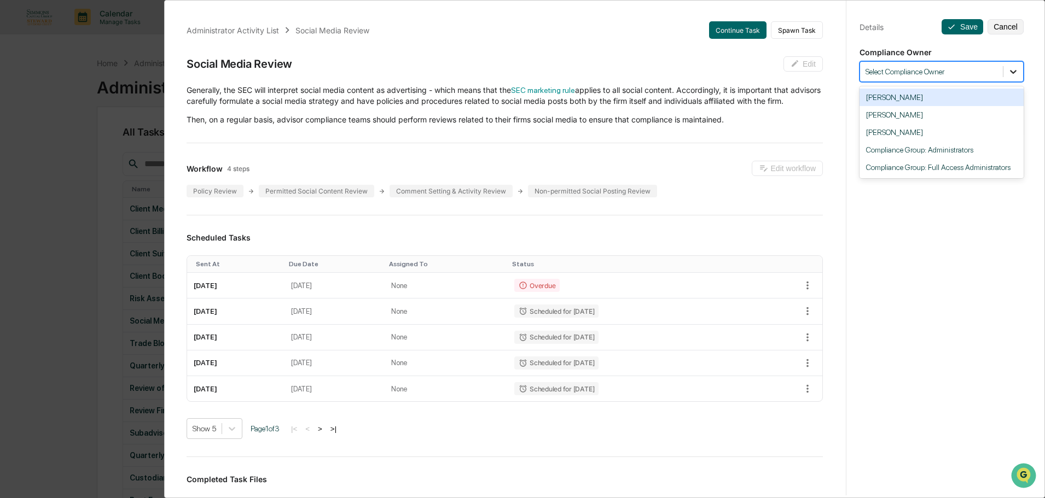
click at [1008, 67] on icon at bounding box center [1013, 71] width 11 height 11
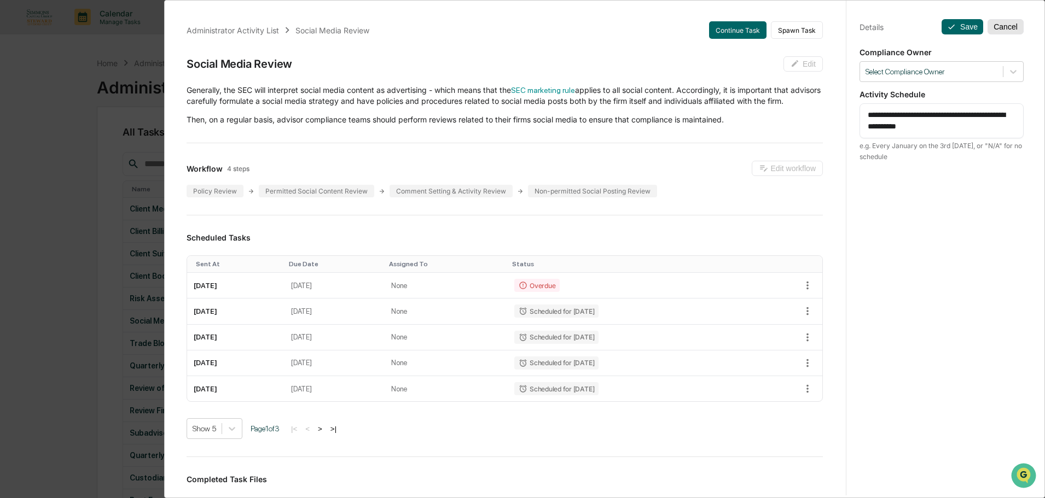
click at [1006, 29] on button "Cancel" at bounding box center [1005, 26] width 36 height 15
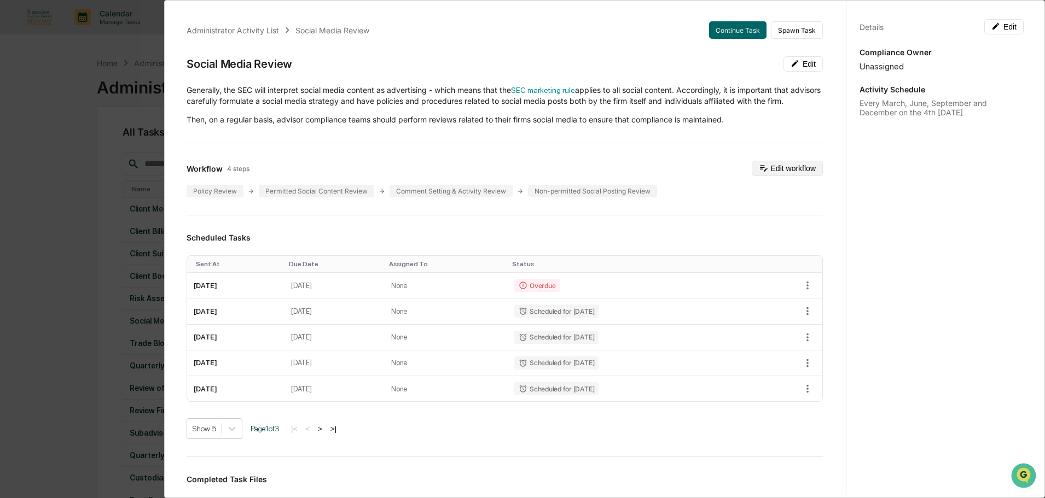
click at [789, 176] on button "Edit workflow" at bounding box center [787, 168] width 71 height 15
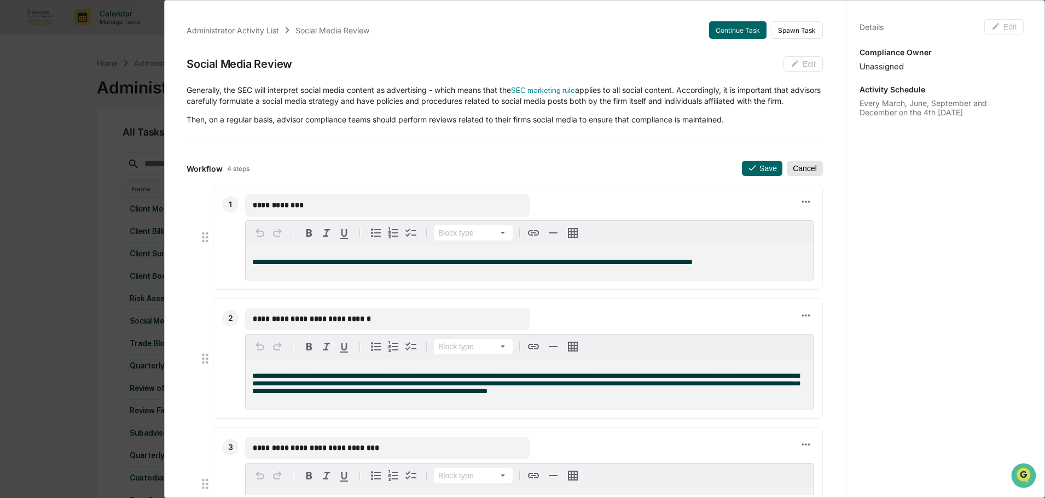
click at [793, 176] on button "Cancel" at bounding box center [805, 168] width 36 height 15
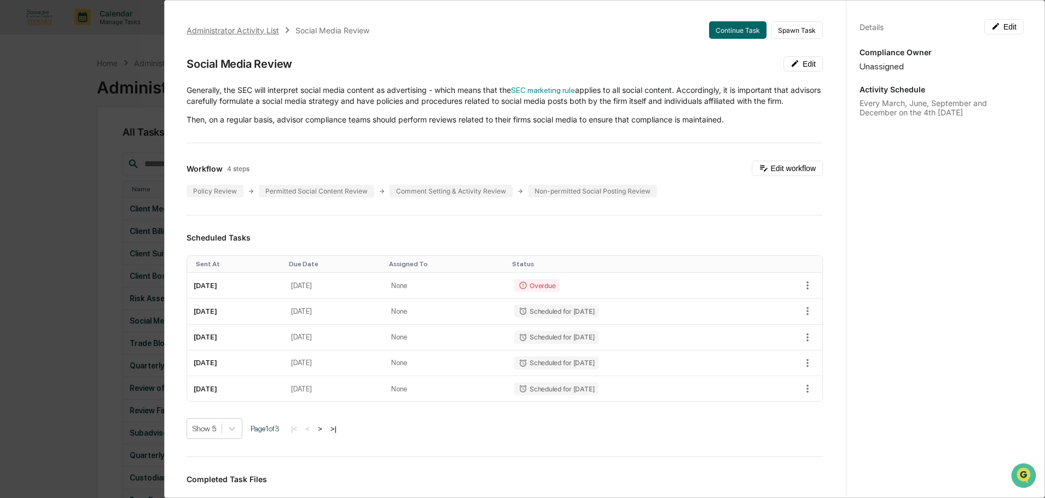
click at [230, 26] on div "Administrator Activity List" at bounding box center [233, 30] width 92 height 9
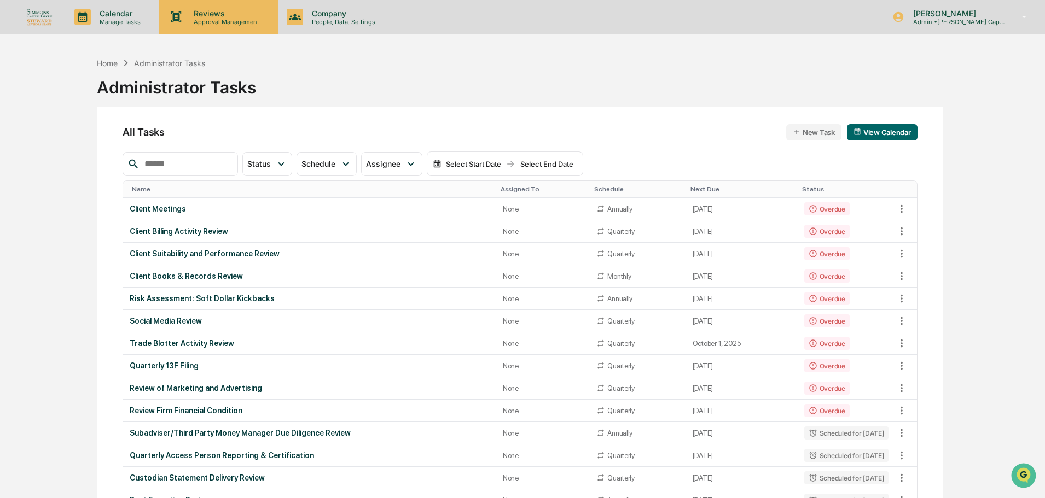
click at [223, 19] on p "Approval Management" at bounding box center [225, 22] width 80 height 8
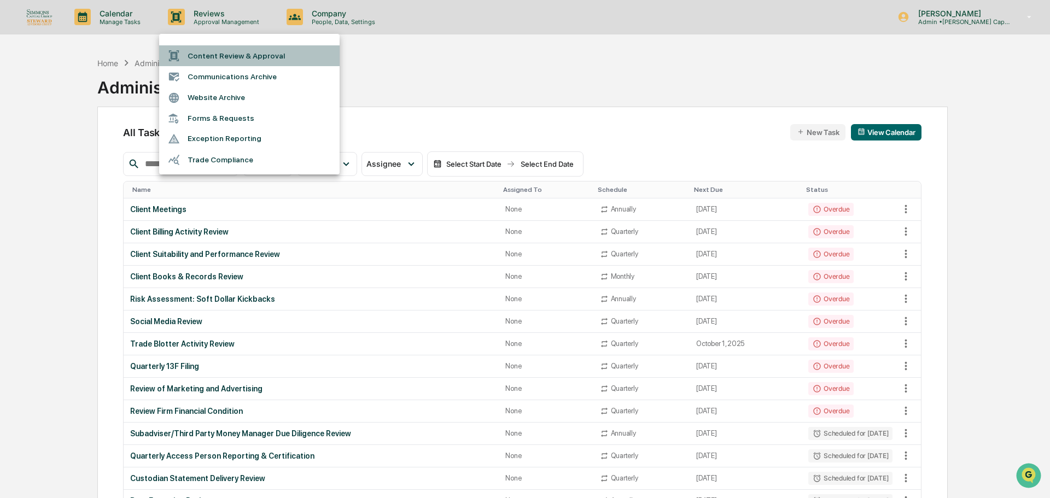
click at [237, 50] on li "Content Review & Approval" at bounding box center [249, 55] width 181 height 21
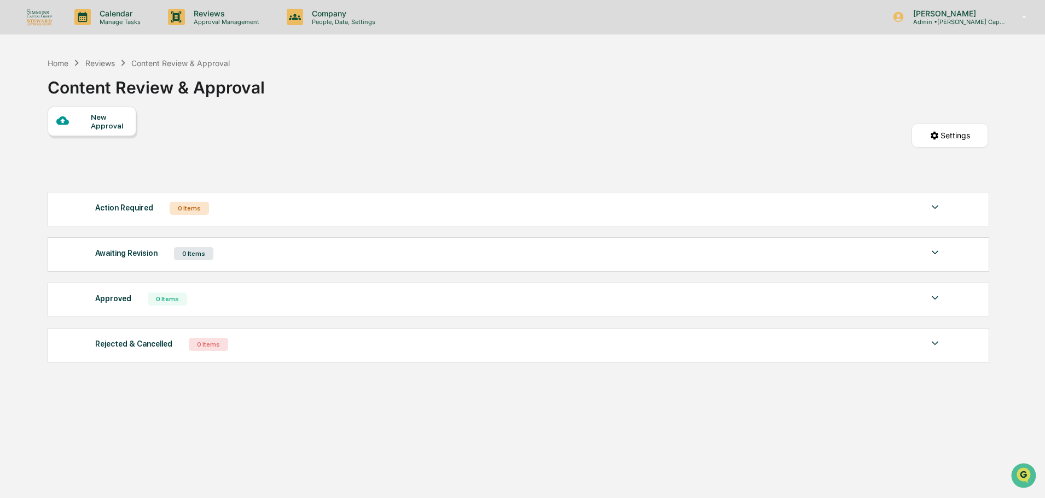
click at [347, 300] on div "Approved 0 Items" at bounding box center [518, 299] width 846 height 15
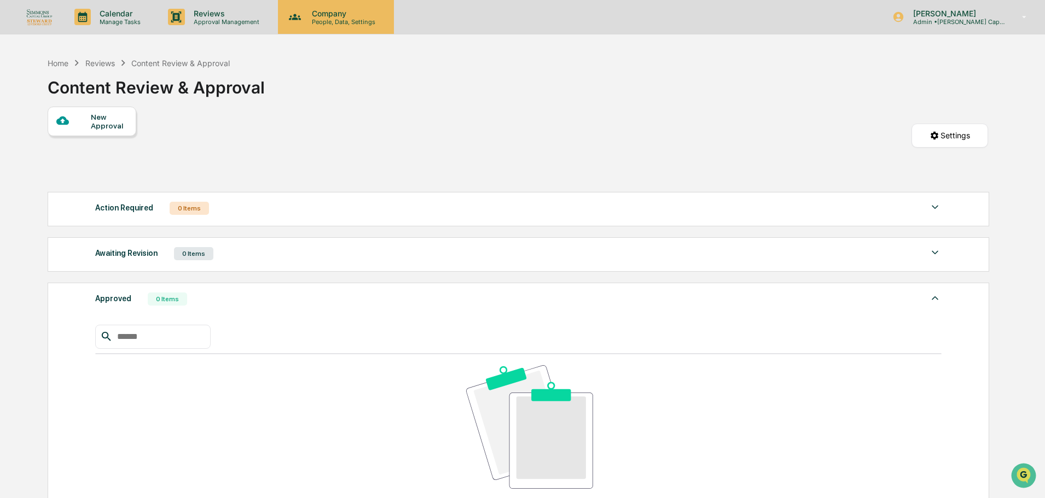
click at [341, 14] on p "Company" at bounding box center [342, 13] width 78 height 9
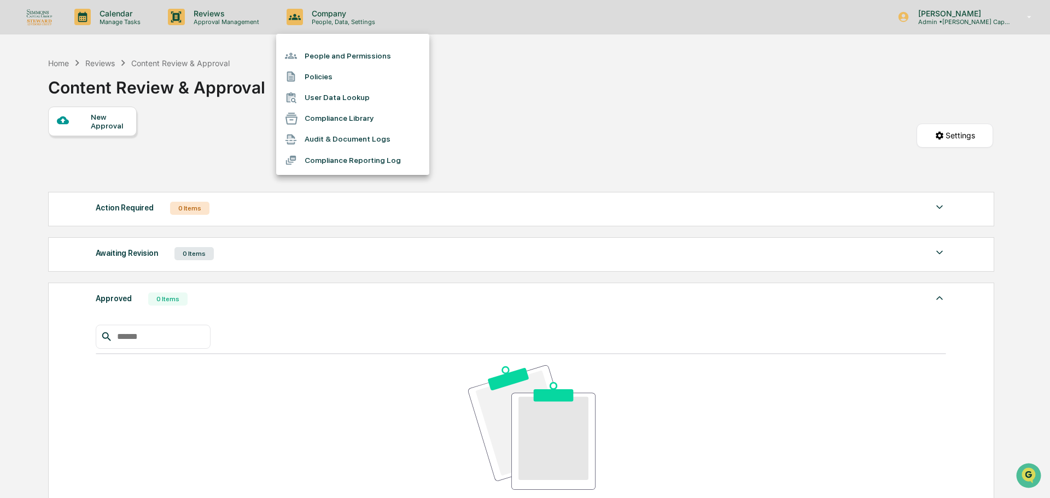
click at [112, 121] on div at bounding box center [525, 249] width 1050 height 498
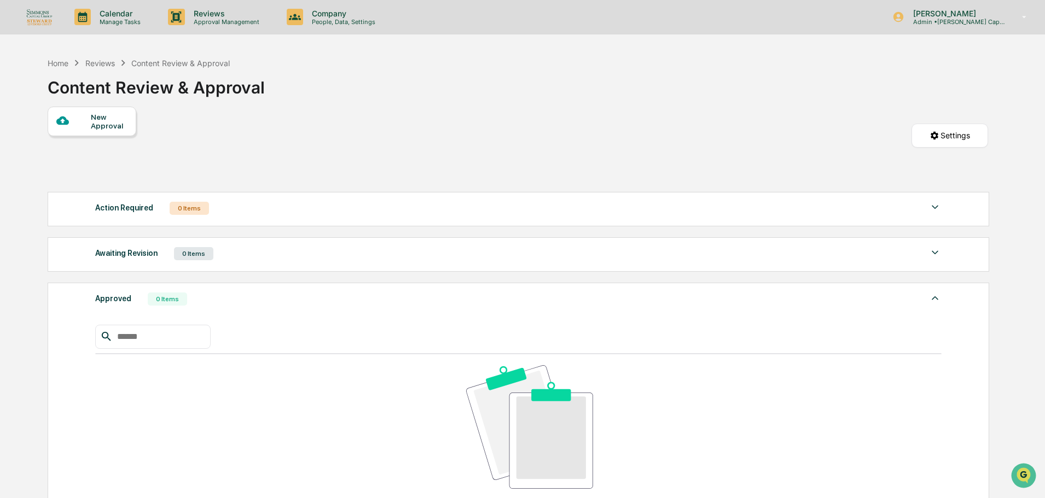
click at [112, 119] on div "New Approval" at bounding box center [109, 122] width 37 height 18
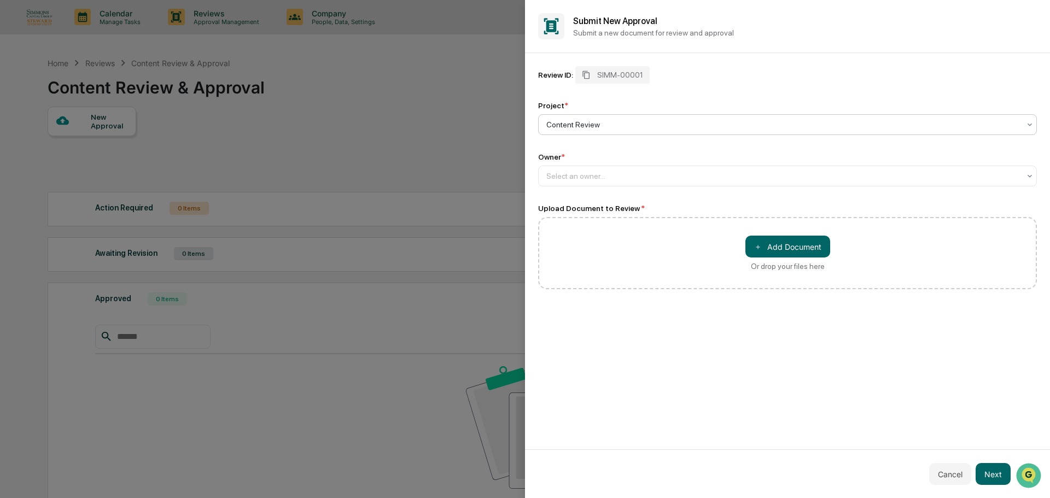
click at [630, 126] on div at bounding box center [784, 124] width 474 height 11
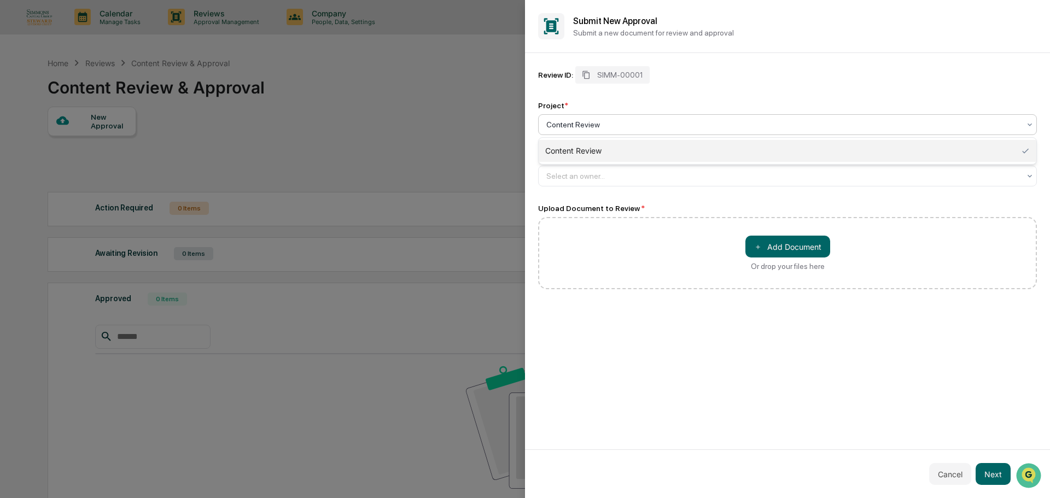
click at [630, 126] on div at bounding box center [784, 124] width 474 height 11
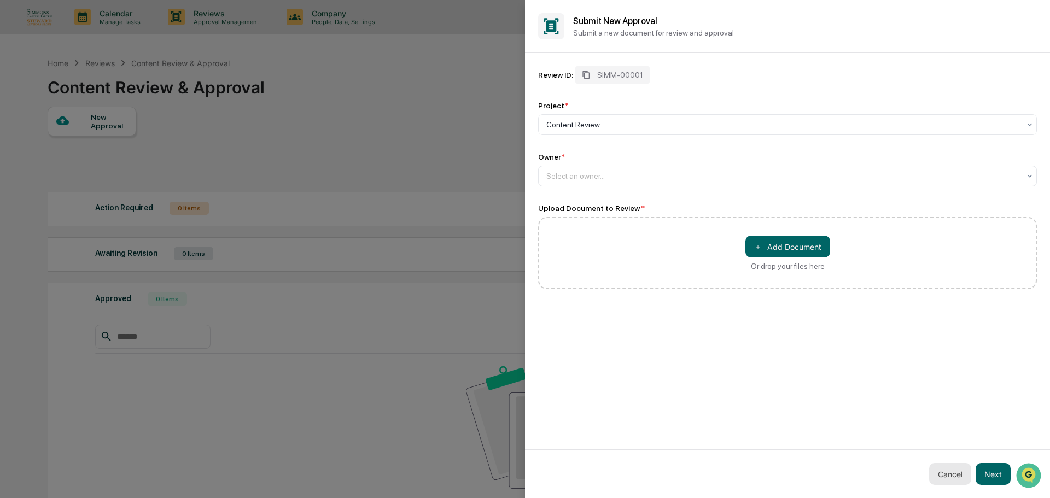
click at [956, 467] on button "Cancel" at bounding box center [950, 474] width 42 height 22
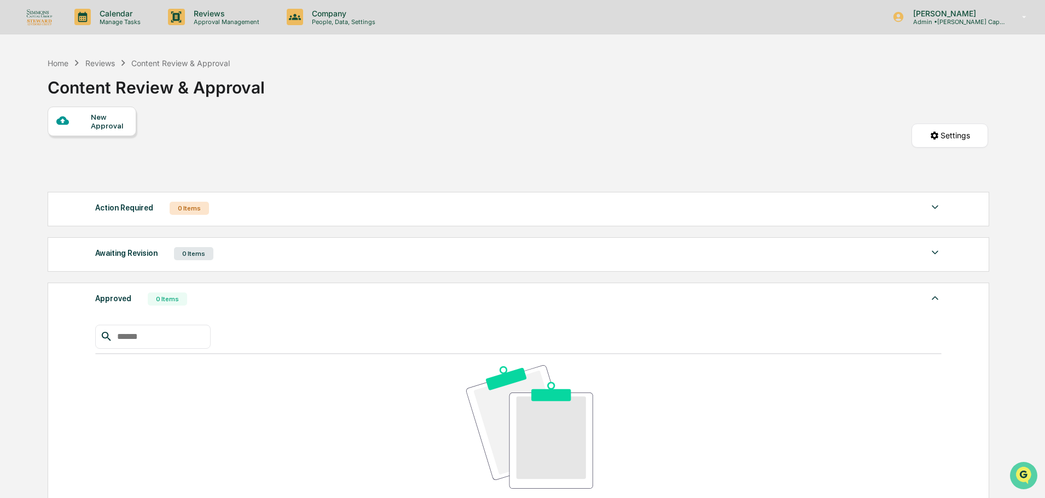
click at [1020, 467] on img "Open customer support" at bounding box center [1023, 476] width 27 height 22
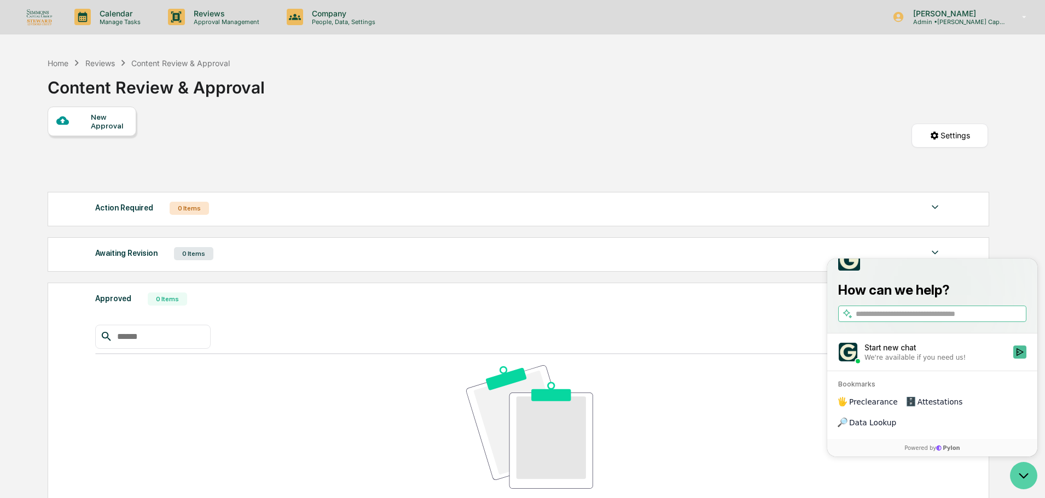
click at [1020, 476] on icon "Open customer support" at bounding box center [1023, 475] width 27 height 27
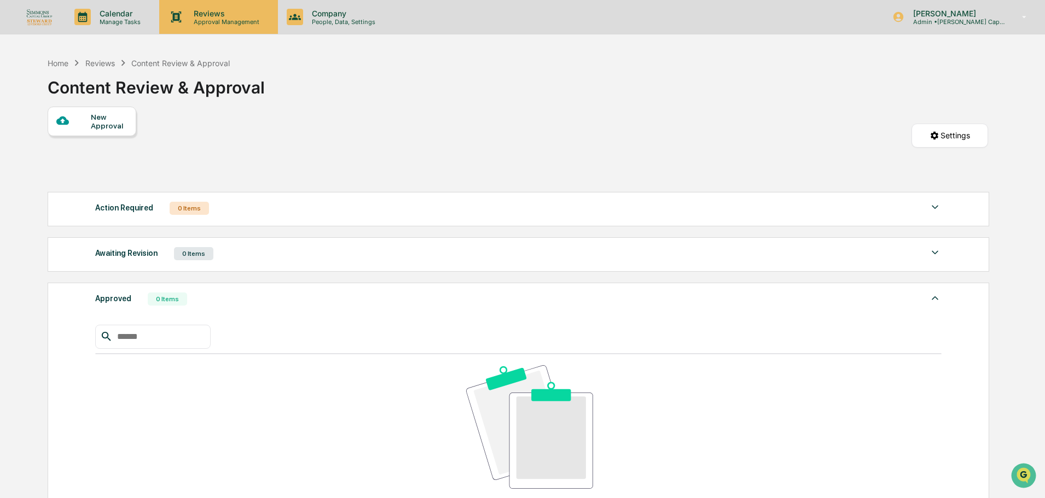
click at [222, 22] on p "Approval Management" at bounding box center [225, 22] width 80 height 8
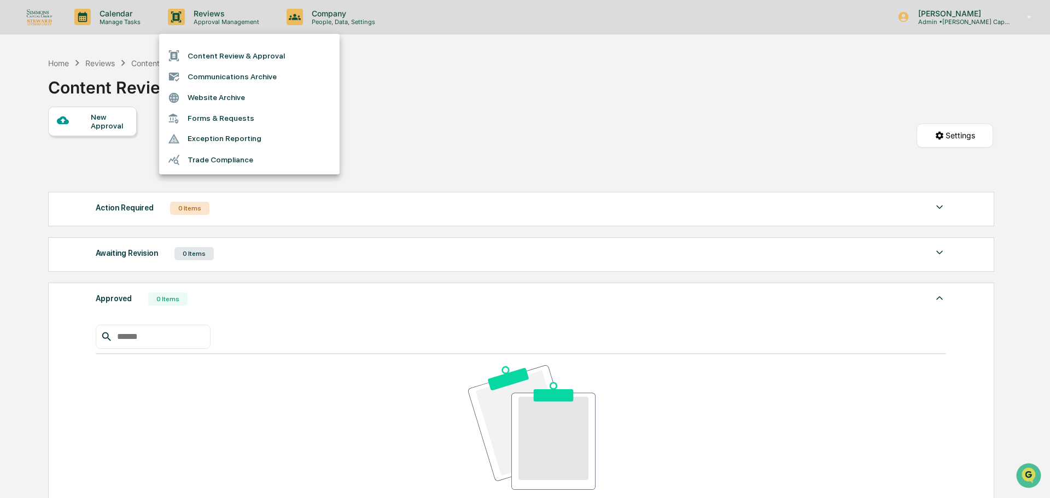
click at [301, 16] on div at bounding box center [525, 249] width 1050 height 498
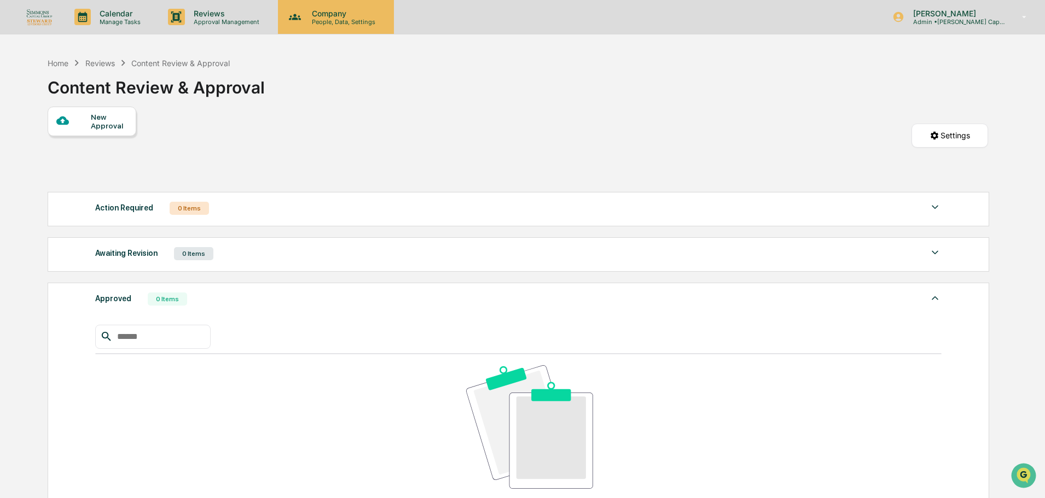
click at [303, 16] on p "Company" at bounding box center [342, 13] width 78 height 9
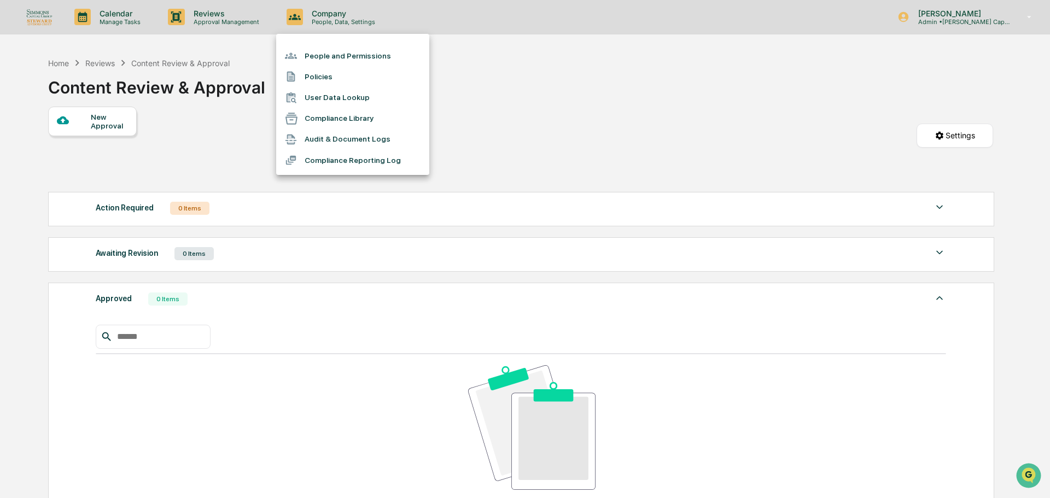
click at [204, 20] on div at bounding box center [525, 249] width 1050 height 498
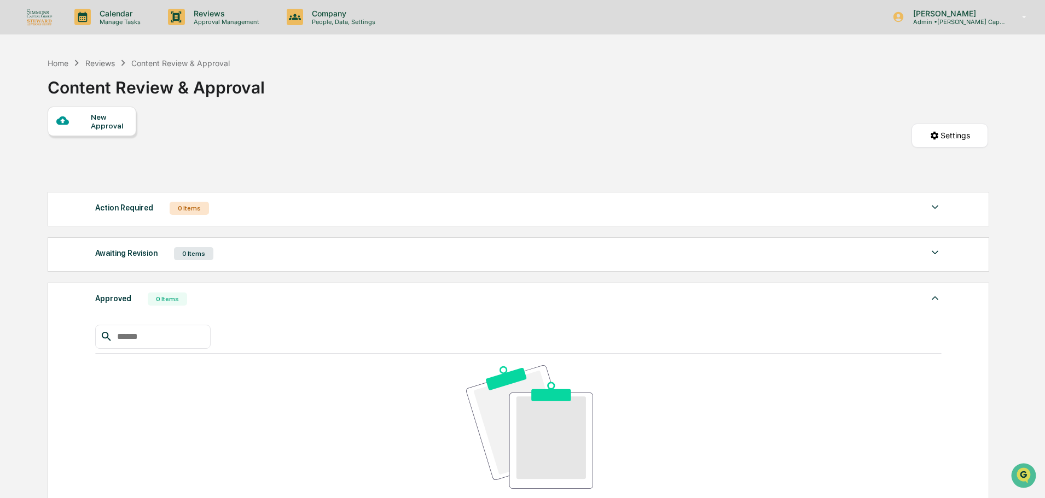
click at [204, 20] on p "Approval Management" at bounding box center [225, 22] width 80 height 8
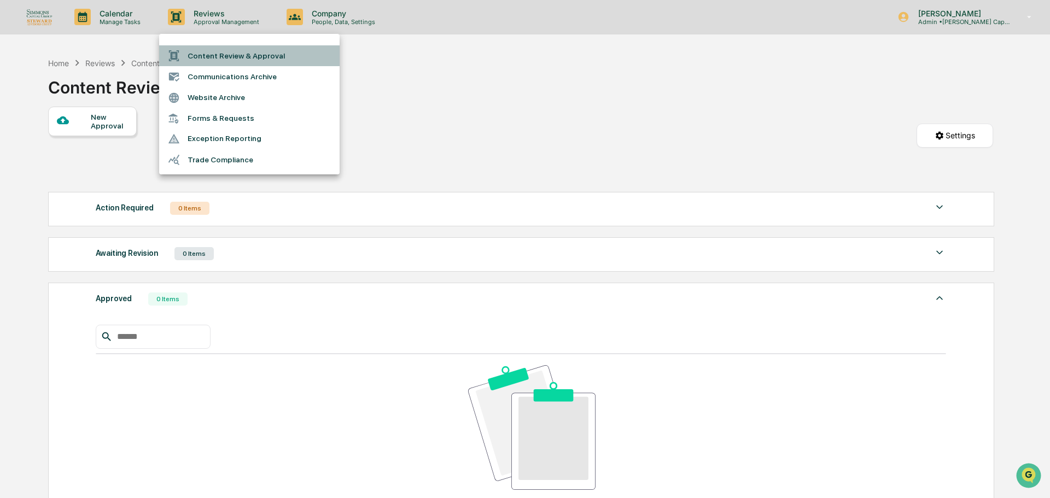
click at [264, 59] on li "Content Review & Approval" at bounding box center [249, 55] width 181 height 21
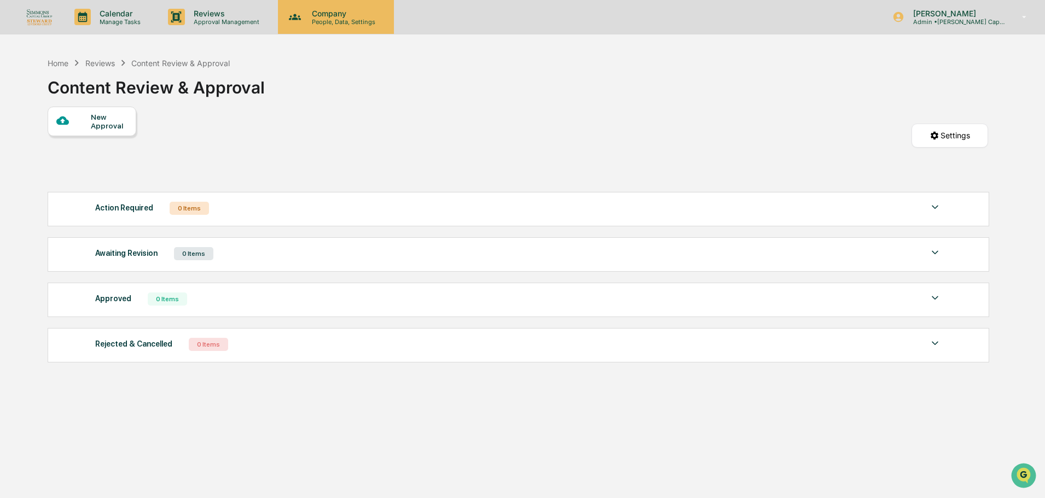
click at [334, 5] on div "Company People, Data, Settings" at bounding box center [336, 17] width 116 height 34
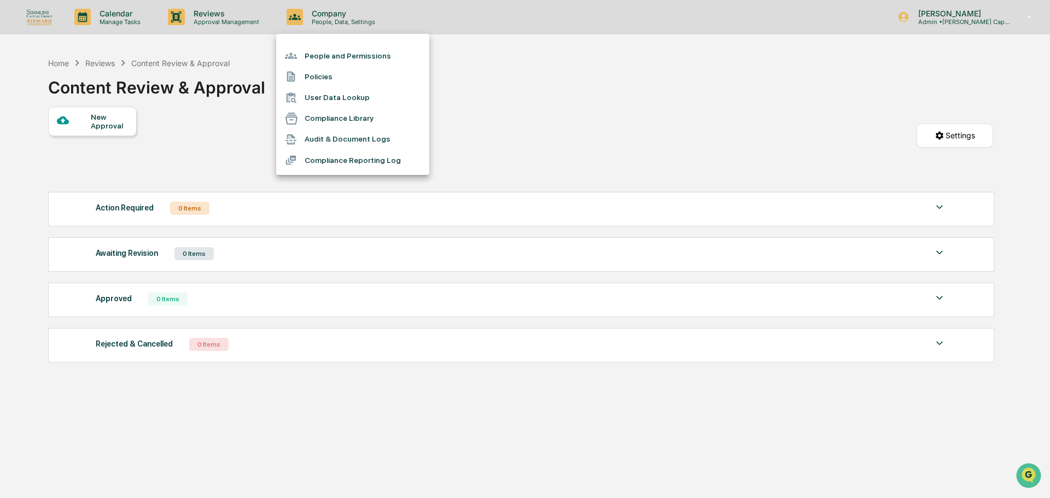
click at [237, 20] on div at bounding box center [525, 249] width 1050 height 498
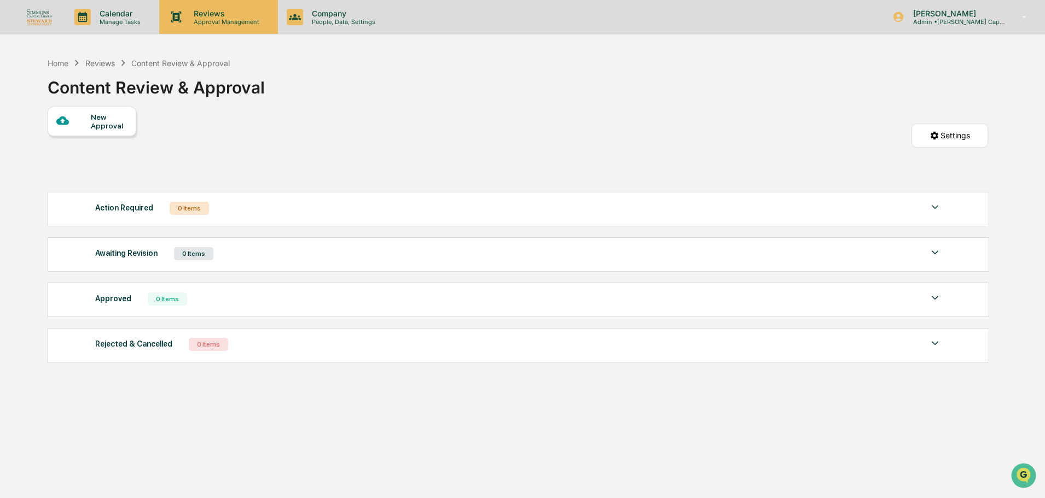
click at [226, 17] on p "Reviews" at bounding box center [225, 13] width 80 height 9
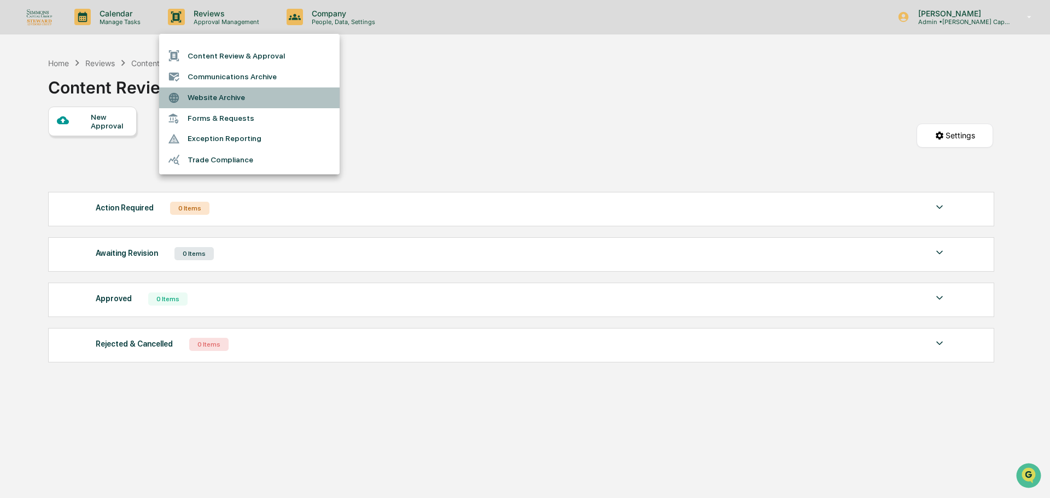
click at [211, 90] on li "Website Archive" at bounding box center [249, 98] width 181 height 21
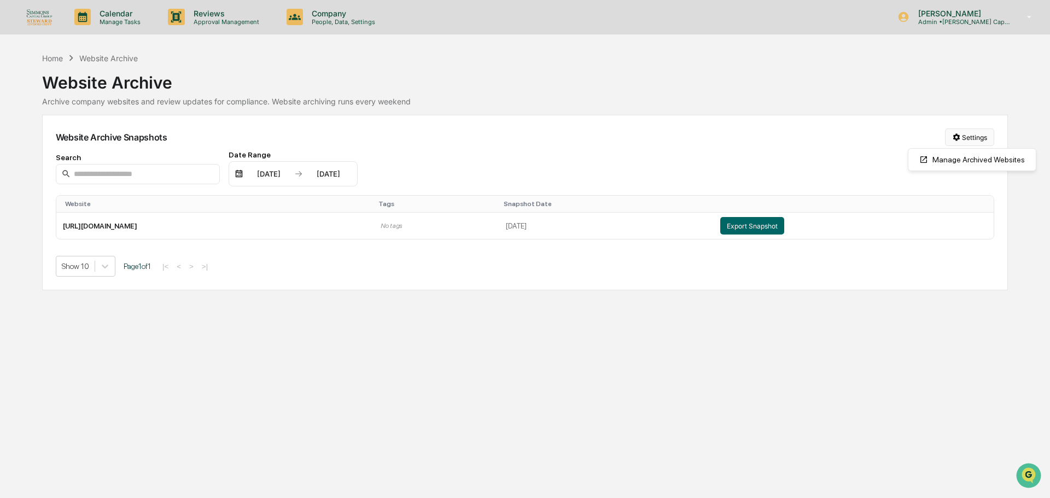
click at [967, 135] on html "Calendar Manage Tasks Reviews Approval Management Company People, Data, Setting…" at bounding box center [525, 249] width 1050 height 498
click at [974, 166] on div "Manage Archived Websites" at bounding box center [972, 160] width 123 height 18
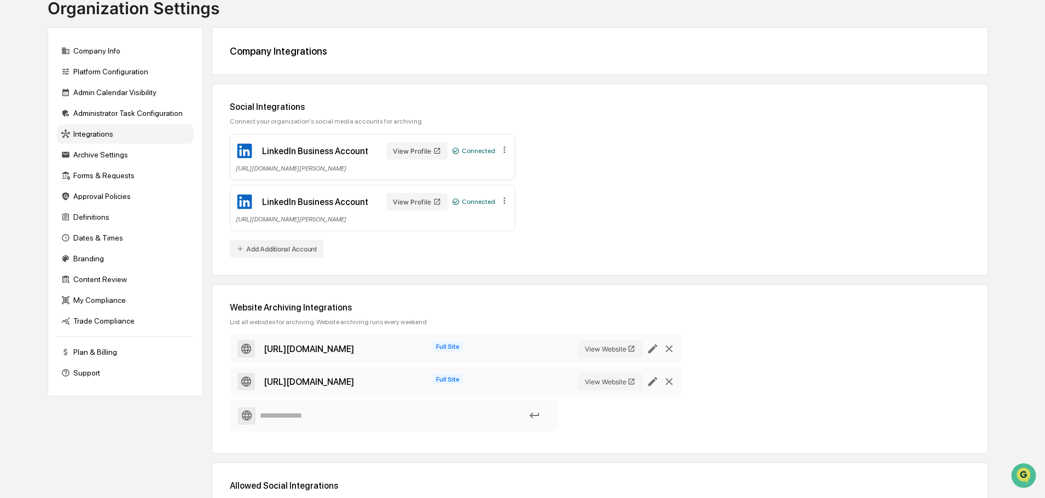
scroll to position [60, 0]
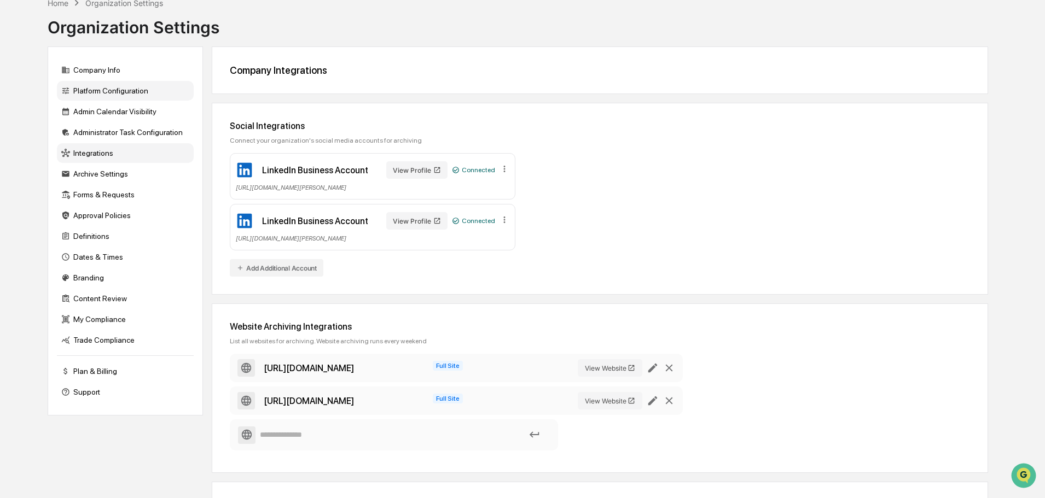
click at [108, 92] on div "Platform Configuration" at bounding box center [125, 91] width 137 height 20
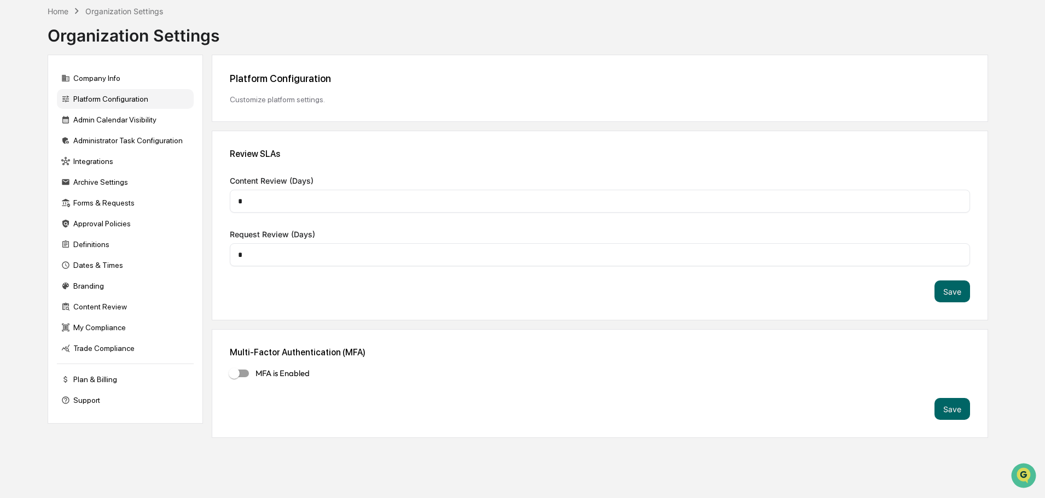
scroll to position [0, 0]
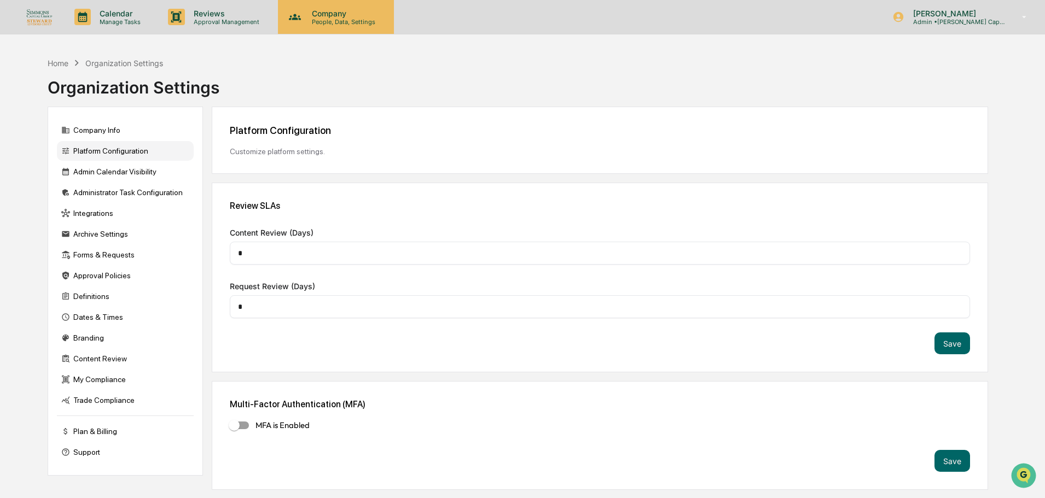
click at [336, 26] on div "Company People, Data, Settings" at bounding box center [336, 17] width 116 height 34
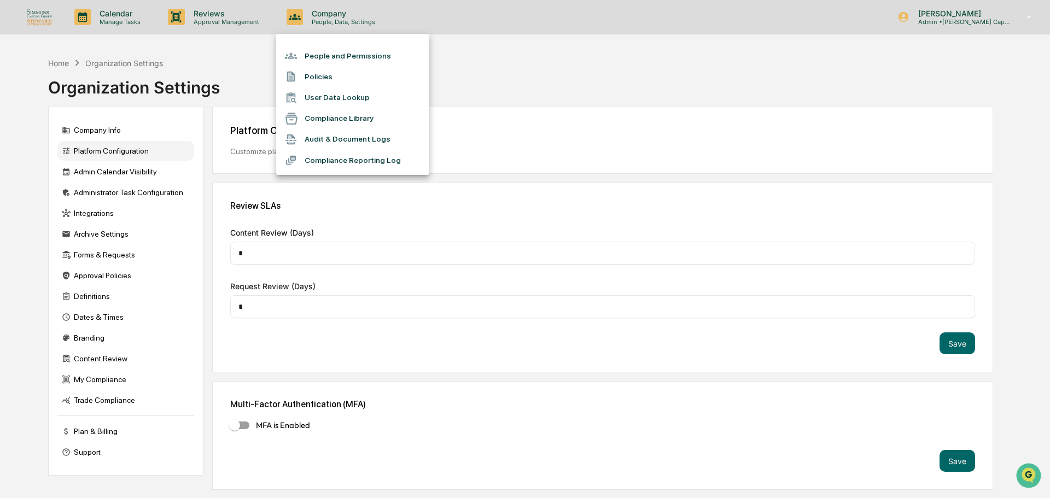
click at [246, 21] on div at bounding box center [525, 249] width 1050 height 498
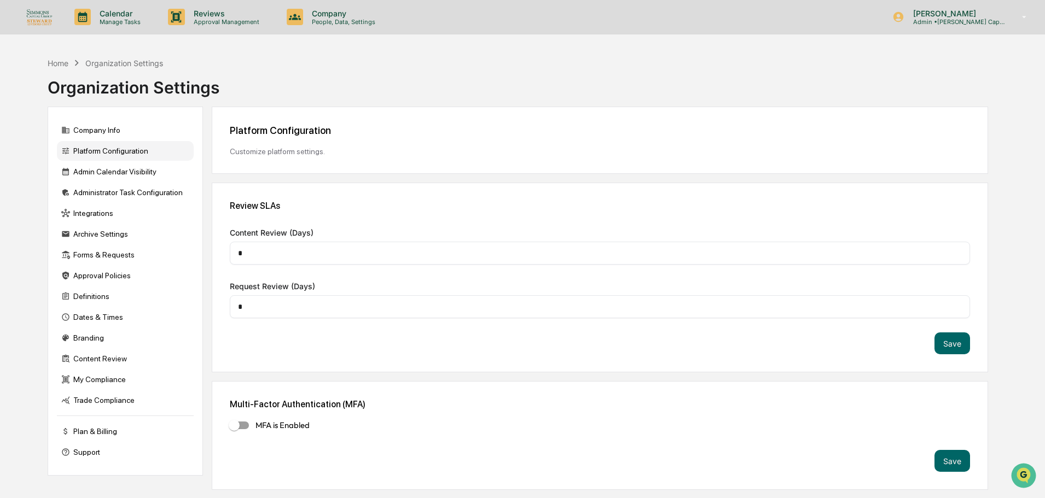
click at [240, 21] on p "Approval Management" at bounding box center [225, 22] width 80 height 8
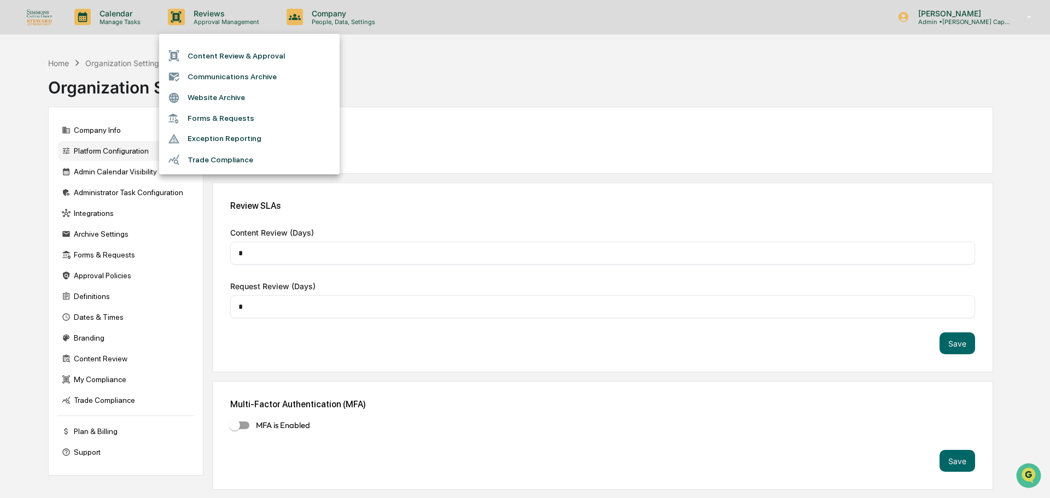
click at [215, 162] on li "Trade Compliance" at bounding box center [249, 159] width 181 height 21
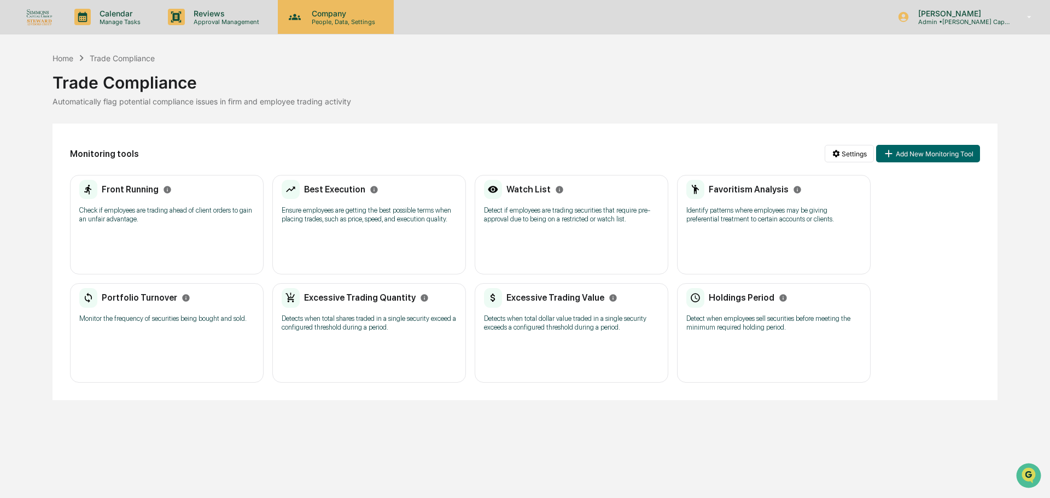
click at [318, 27] on div "Company People, Data, Settings" at bounding box center [336, 17] width 116 height 34
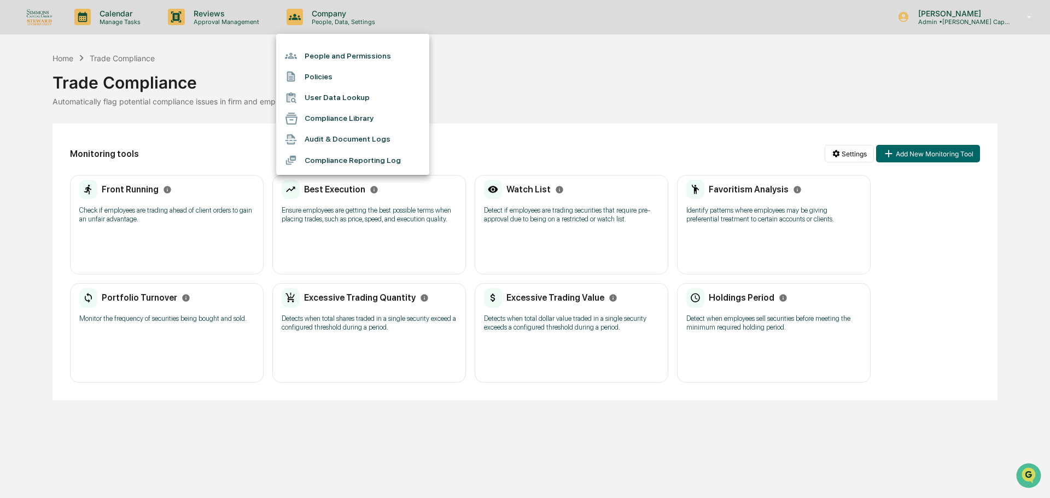
click at [231, 20] on div at bounding box center [525, 249] width 1050 height 498
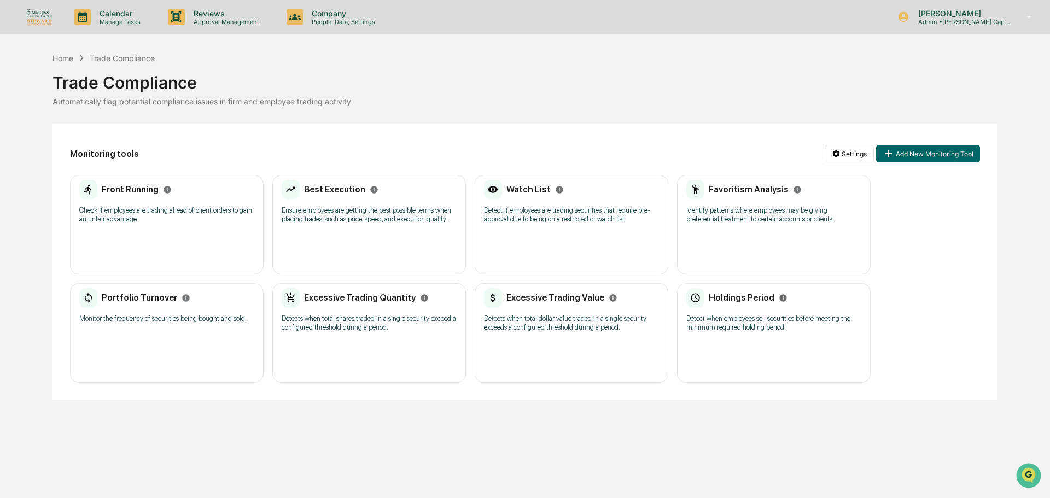
click at [215, 21] on p "Approval Management" at bounding box center [225, 22] width 80 height 8
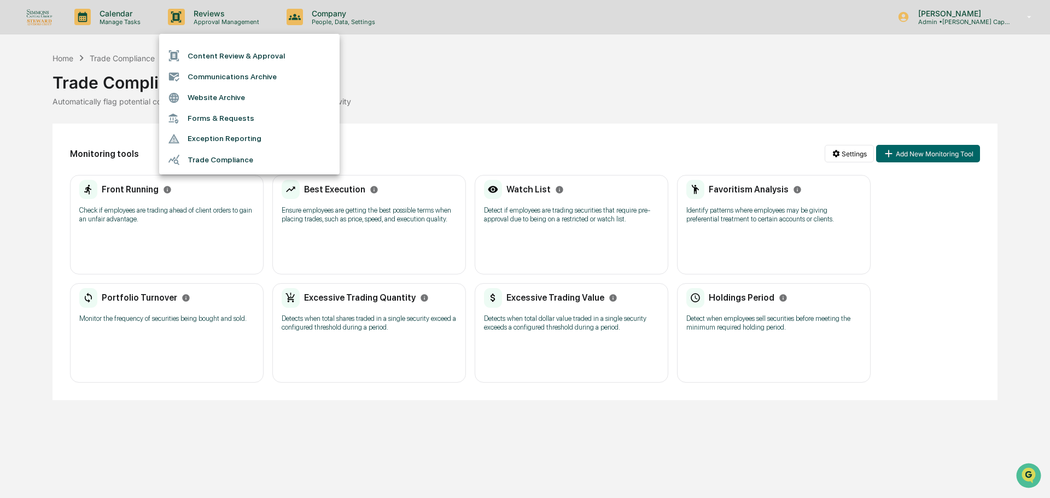
click at [117, 61] on div at bounding box center [525, 249] width 1050 height 498
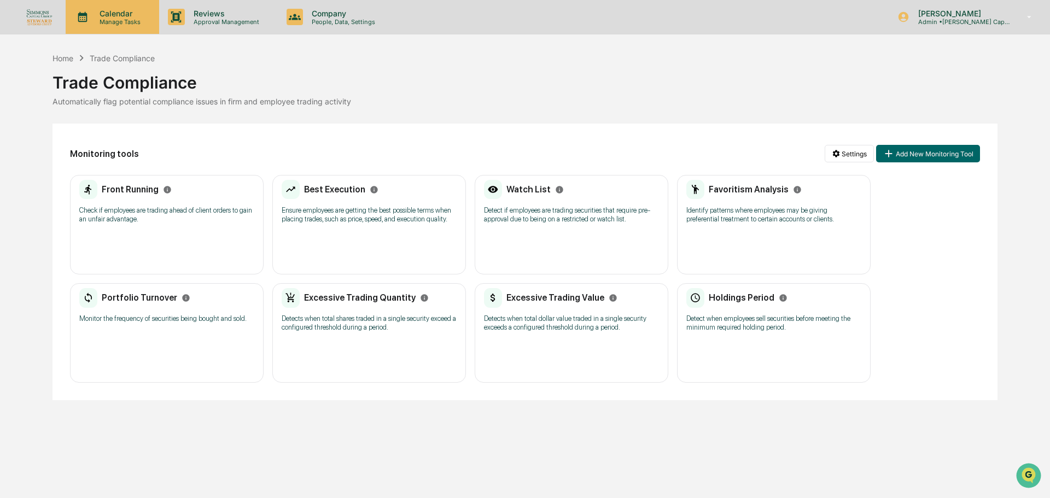
click at [109, 24] on p "Manage Tasks" at bounding box center [118, 22] width 55 height 8
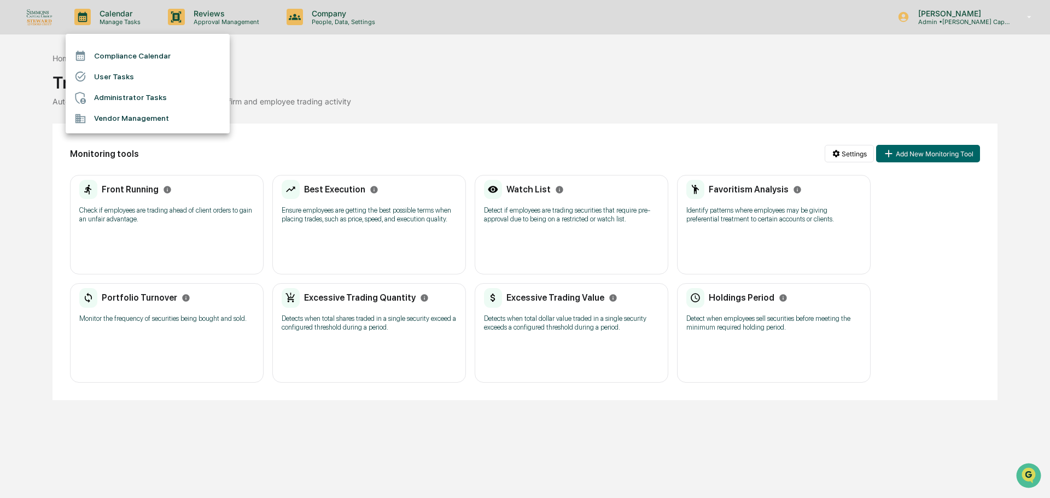
click at [196, 22] on div at bounding box center [525, 249] width 1050 height 498
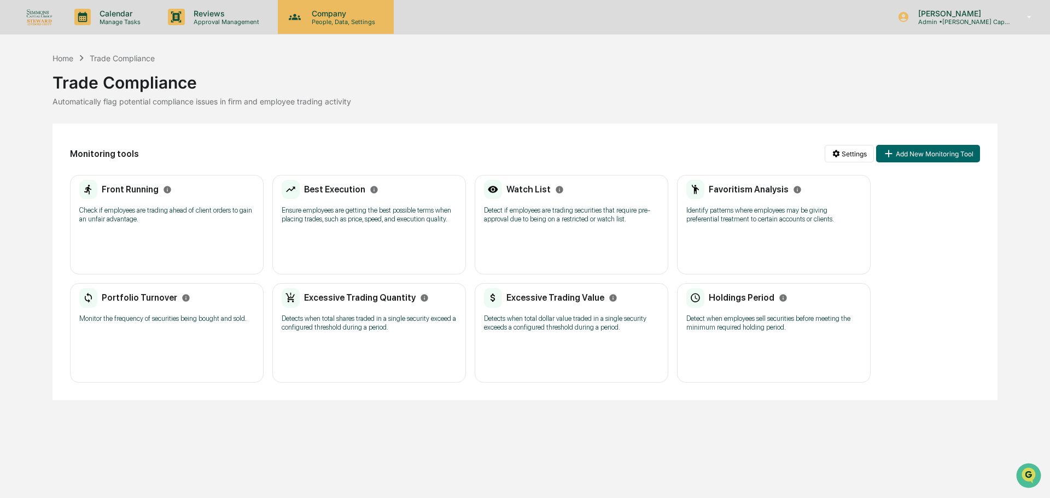
click at [338, 17] on p "Company" at bounding box center [342, 13] width 78 height 9
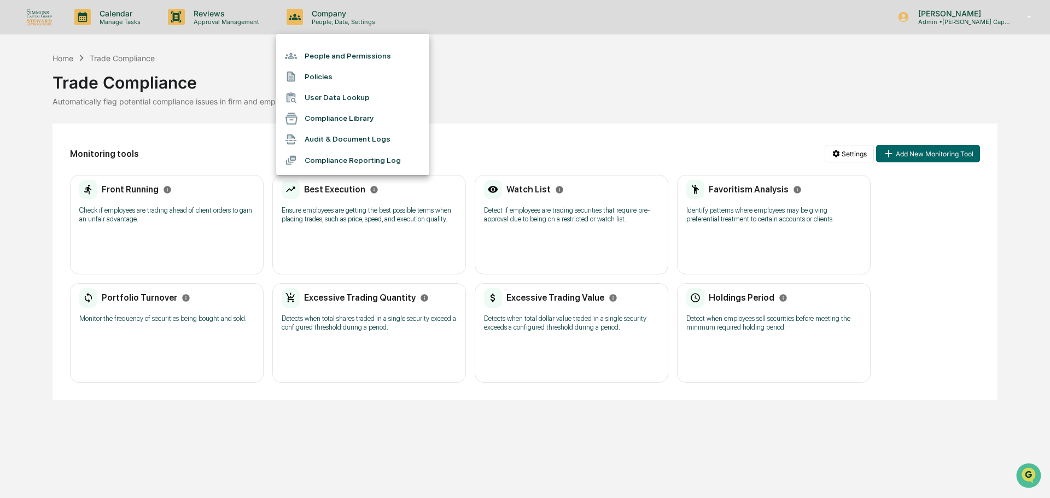
click at [336, 100] on li "User Data Lookup" at bounding box center [352, 98] width 153 height 21
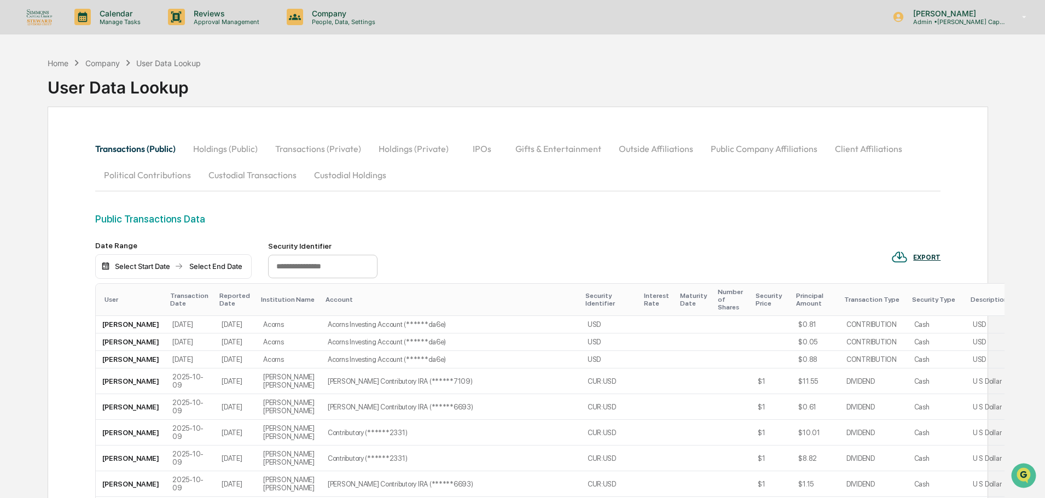
click at [243, 176] on button "Custodial Transactions" at bounding box center [253, 175] width 106 height 26
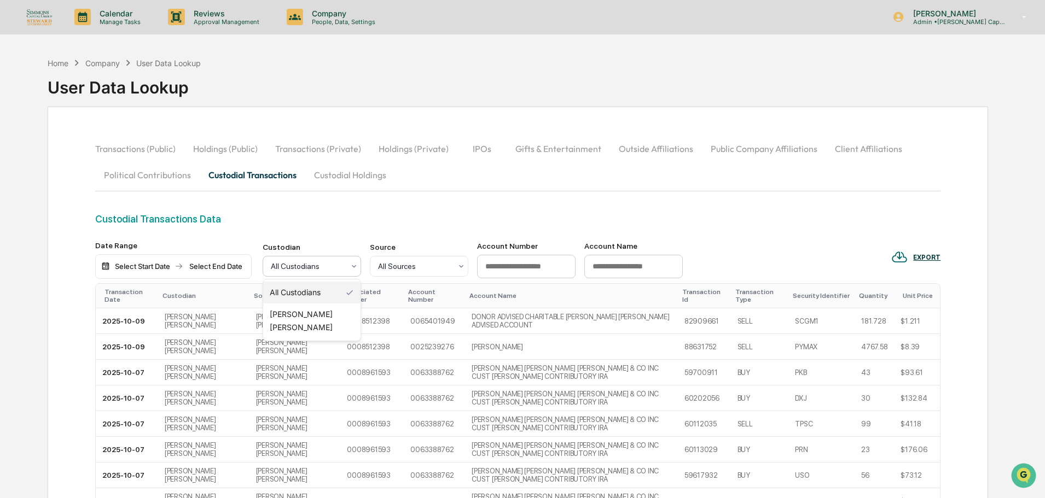
click at [321, 259] on div "All Custodians" at bounding box center [307, 266] width 84 height 15
click at [817, 227] on div "Custodial Transactions Data" at bounding box center [517, 227] width 845 height 28
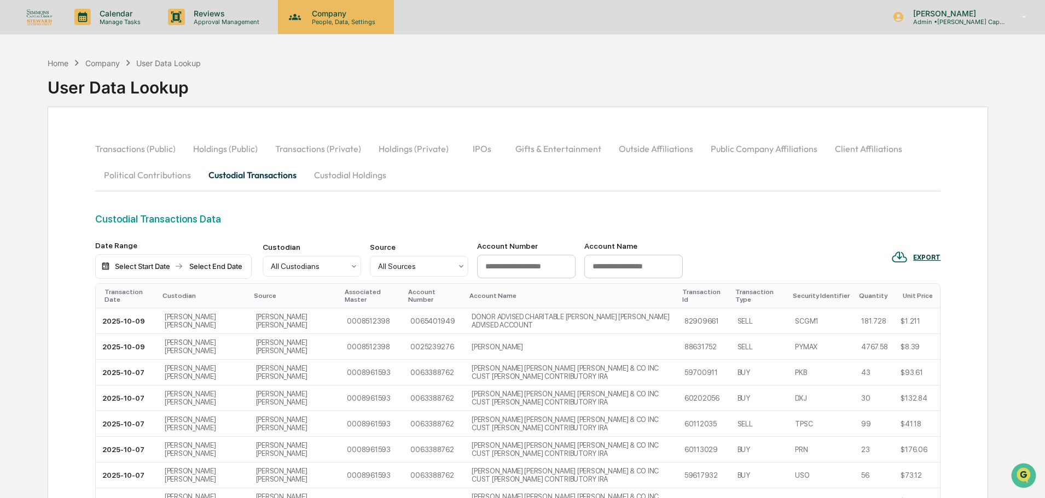
click at [325, 13] on p "Company" at bounding box center [342, 13] width 78 height 9
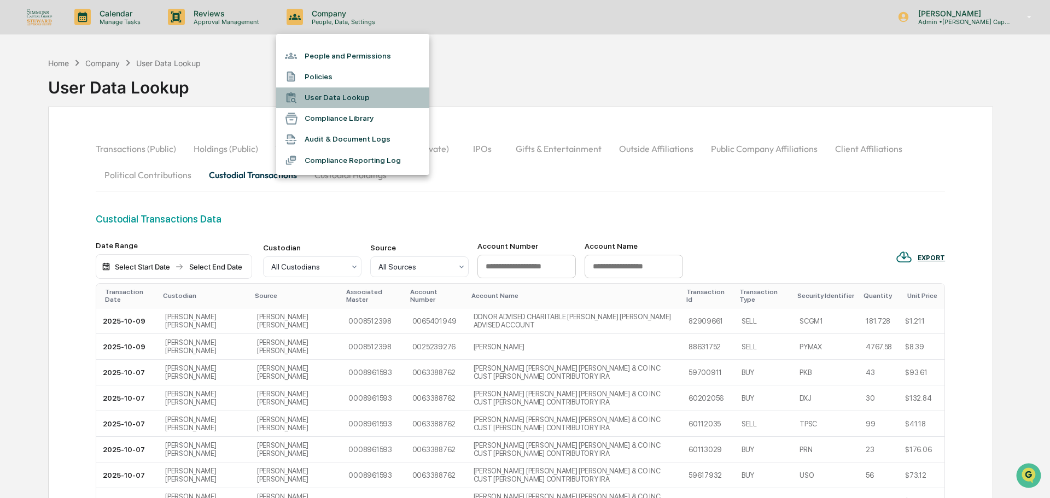
click at [349, 98] on li "User Data Lookup" at bounding box center [352, 98] width 153 height 21
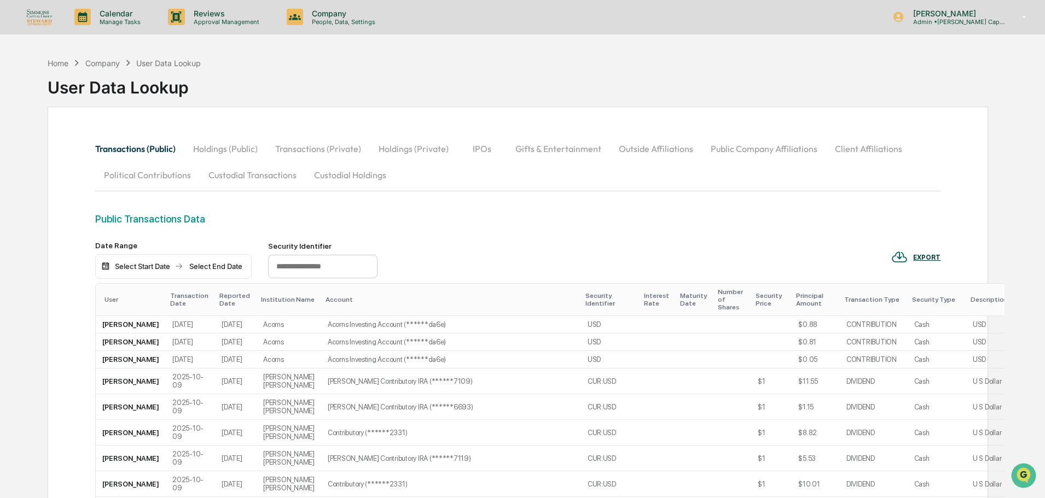
click at [270, 172] on button "Custodial Transactions" at bounding box center [253, 175] width 106 height 26
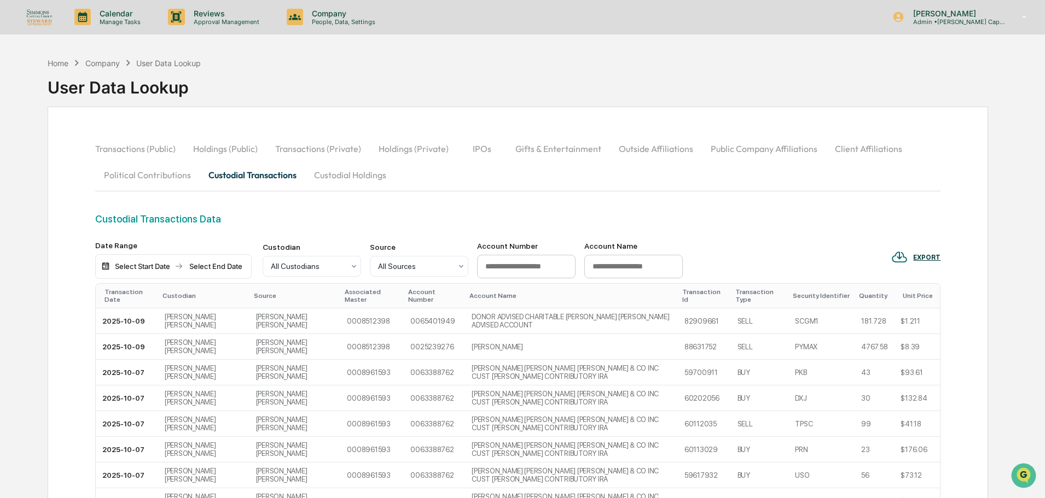
click at [321, 150] on button "Transactions (Private)" at bounding box center [317, 149] width 103 height 26
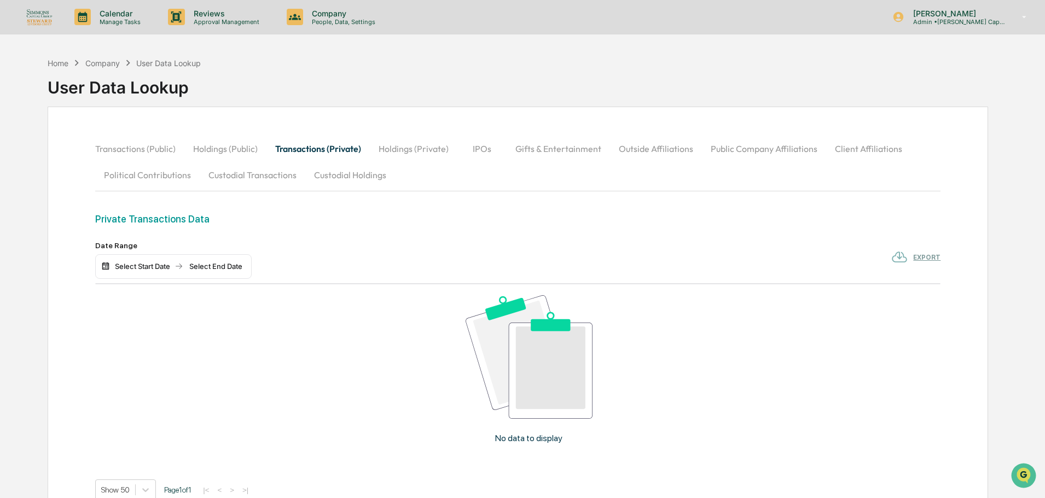
click at [398, 152] on button "Holdings (Private)" at bounding box center [414, 149] width 88 height 26
